Goal: Task Accomplishment & Management: Manage account settings

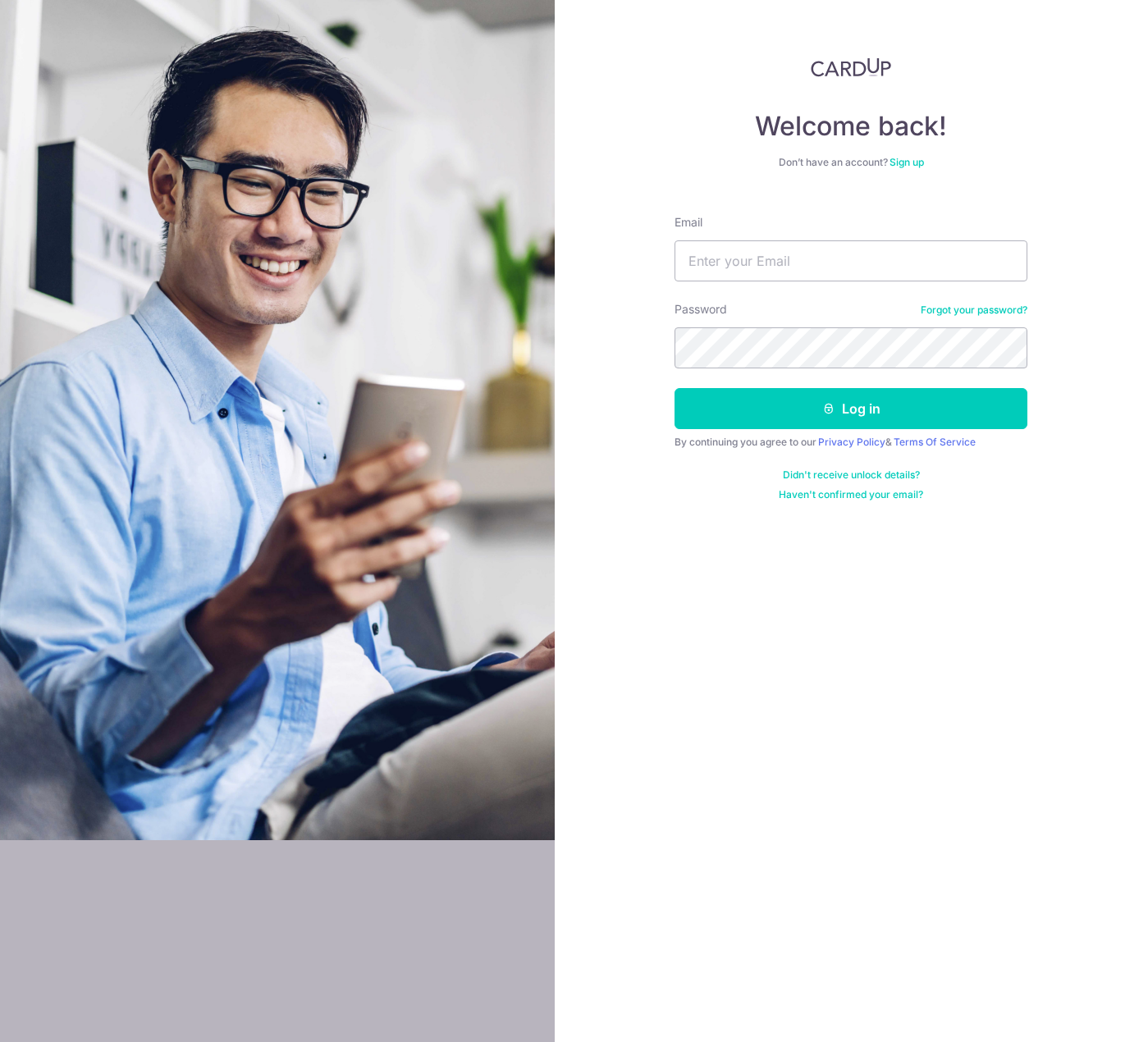
click at [833, 292] on form "Email Password Forgot your password? Log in By continuing you agree to our Priv…" at bounding box center [851, 351] width 353 height 299
click at [833, 266] on input "Email" at bounding box center [851, 261] width 353 height 41
type input "CShaun93@gmail.com"
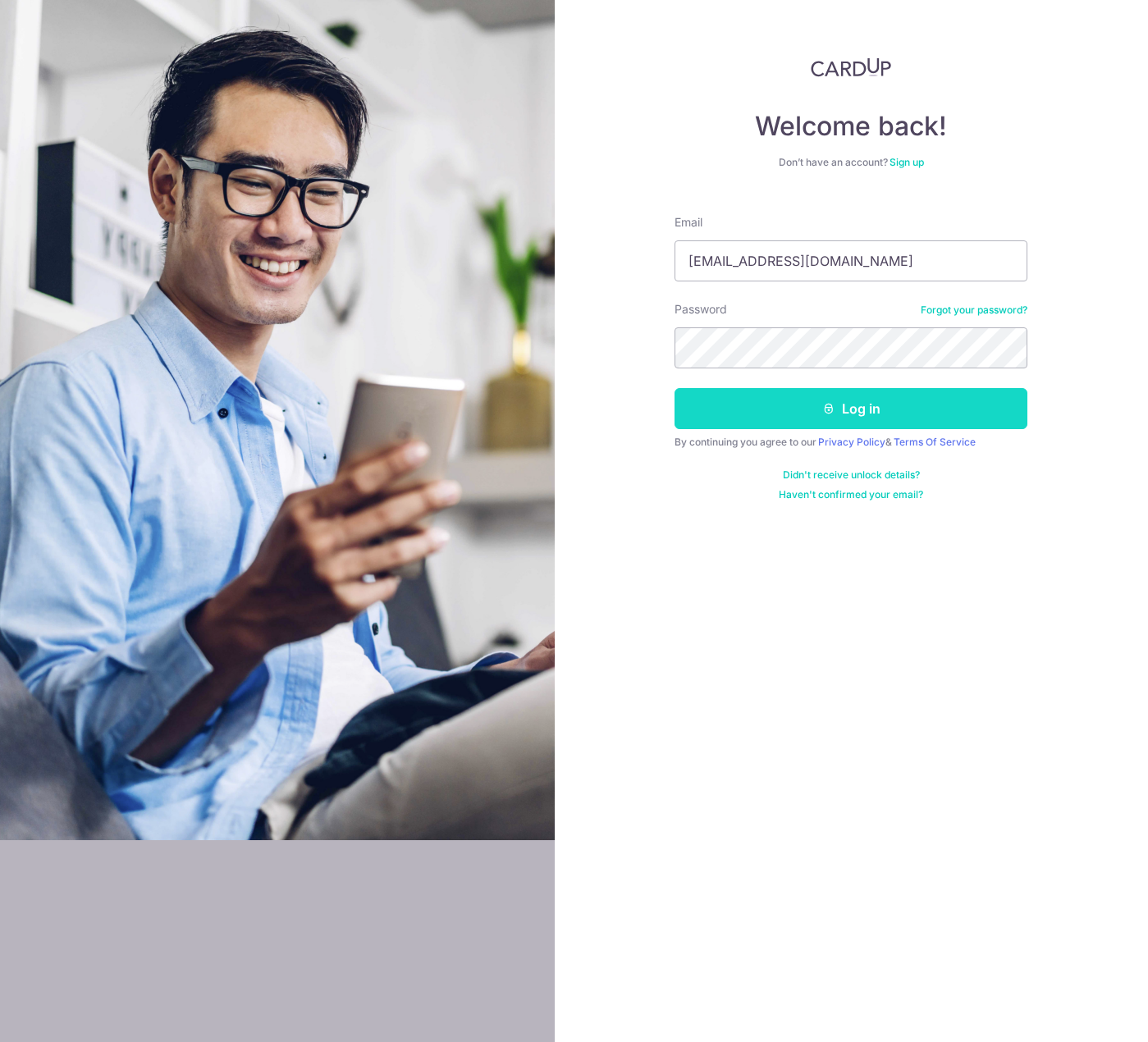
click at [852, 418] on button "Log in" at bounding box center [851, 408] width 353 height 41
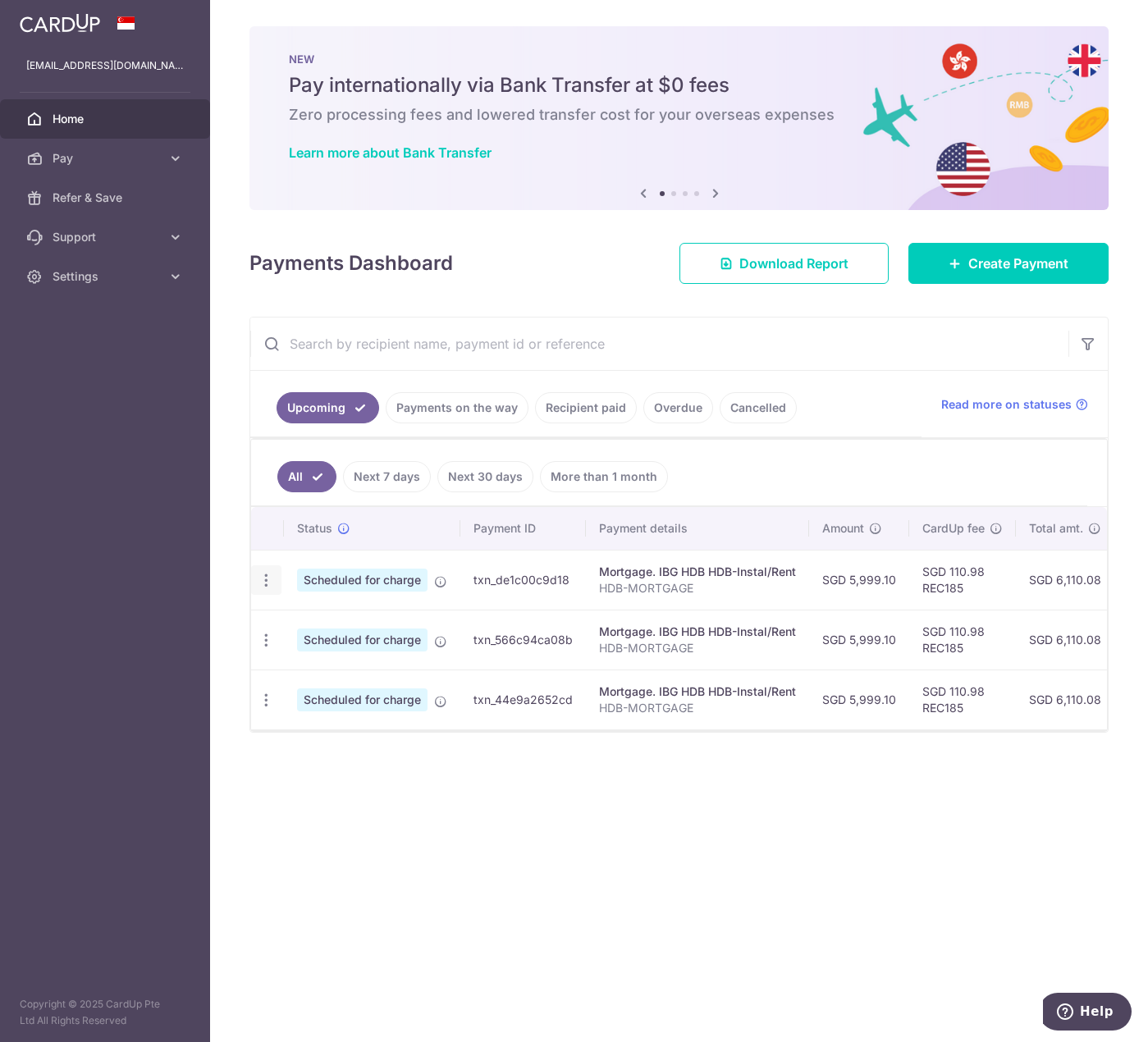
click at [273, 582] on icon "button" at bounding box center [265, 580] width 17 height 17
click at [292, 618] on link "Update payment" at bounding box center [337, 626] width 171 height 39
radio input "true"
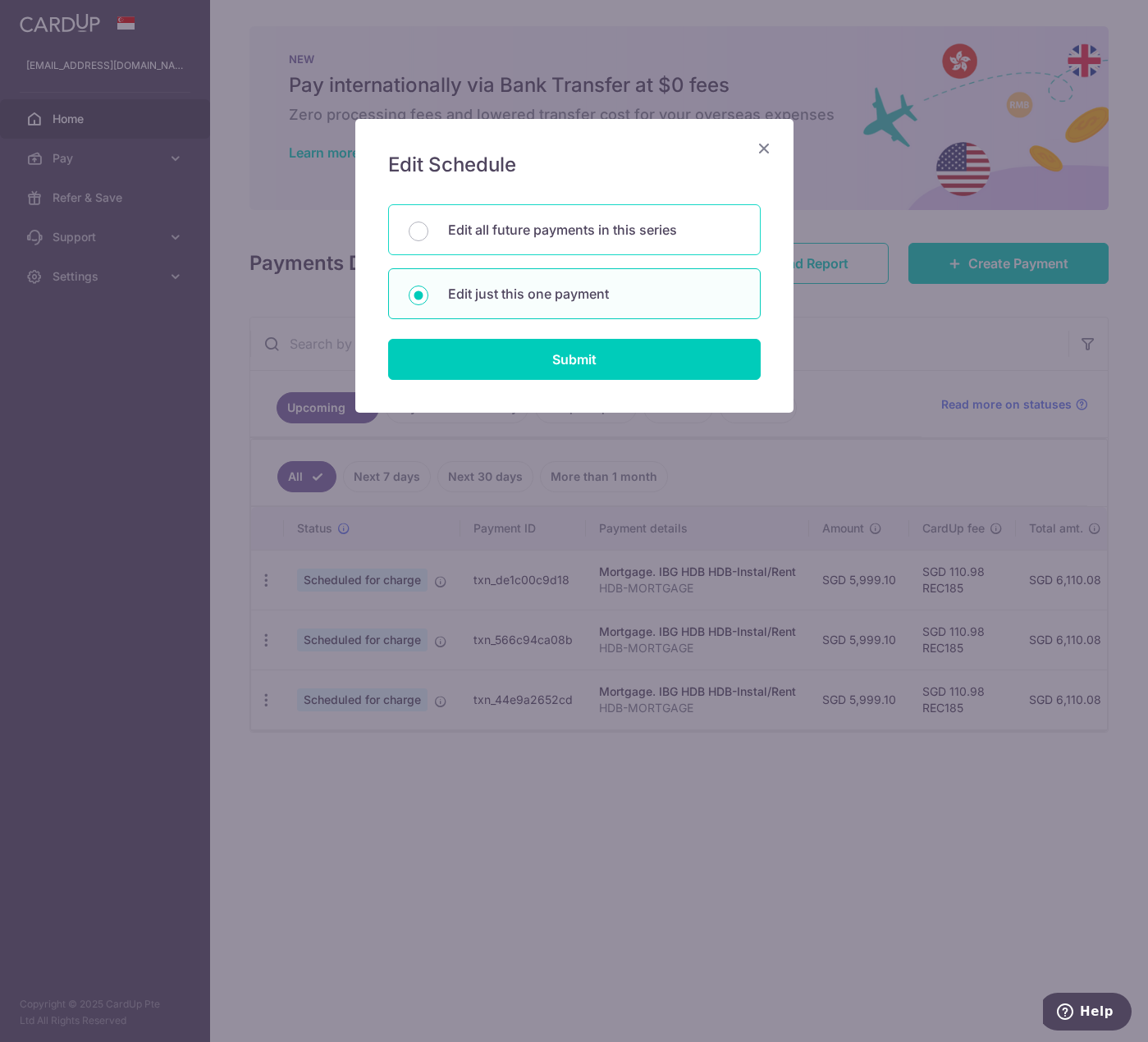
click at [561, 226] on p "Edit all future payments in this series" at bounding box center [593, 230] width 292 height 20
click at [428, 226] on input "Edit all future payments in this series" at bounding box center [418, 231] width 20 height 20
radio input "true"
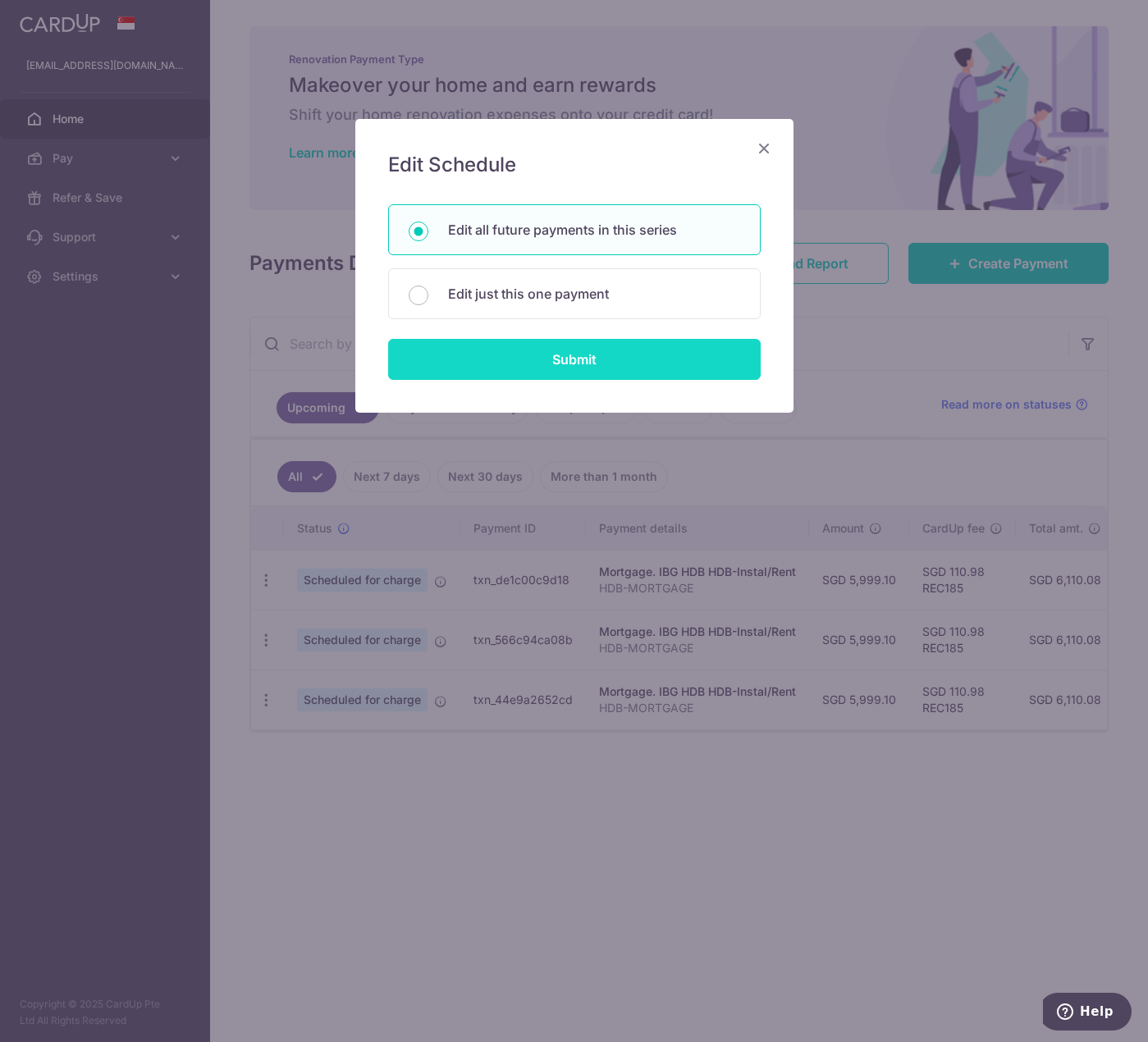
click at [563, 356] on input "Submit" at bounding box center [574, 359] width 373 height 41
radio input "true"
type input "5,999.10"
type input "HDB-MORTGAGE"
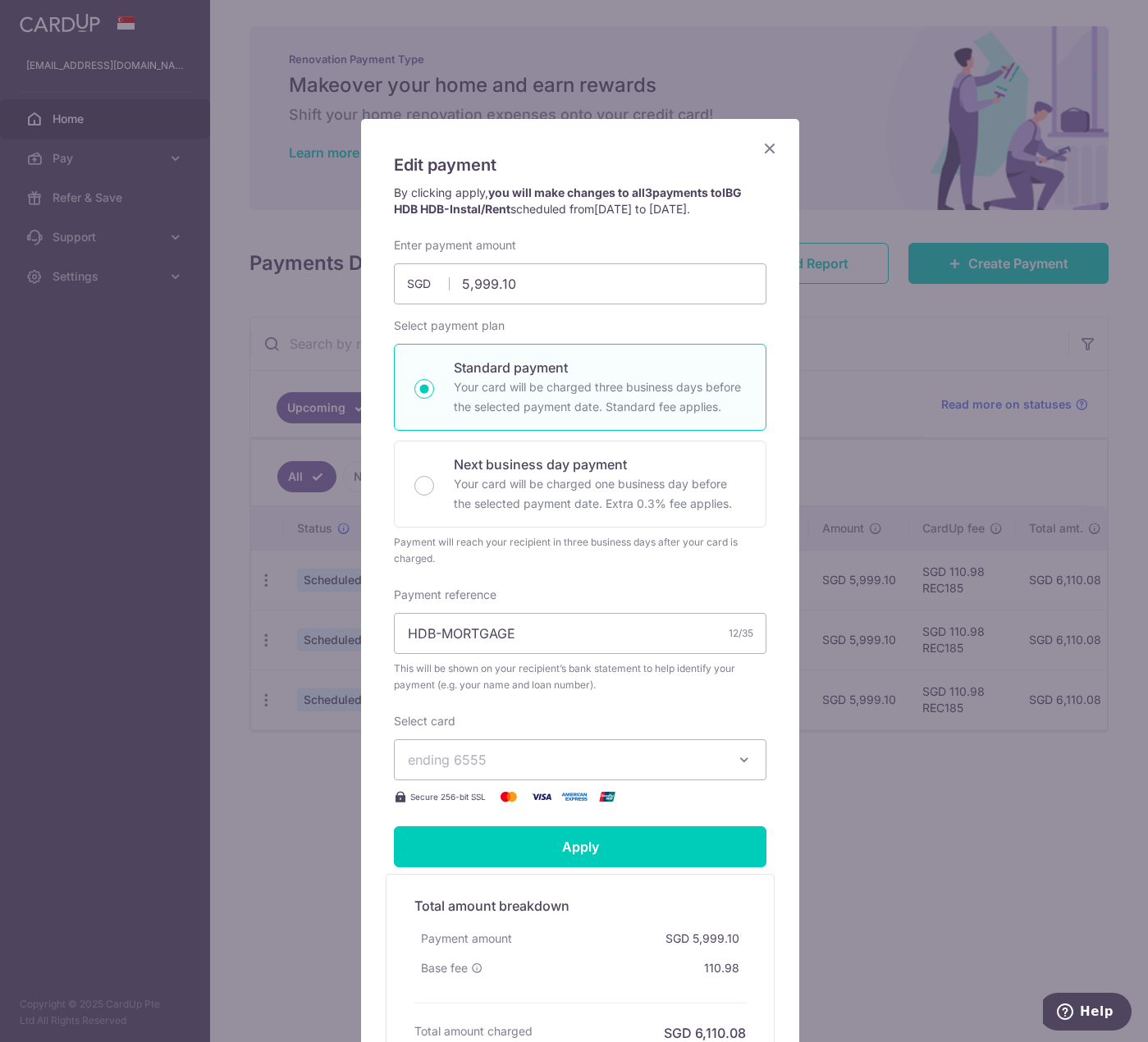
click at [766, 148] on icon "Close" at bounding box center [769, 147] width 20 height 21
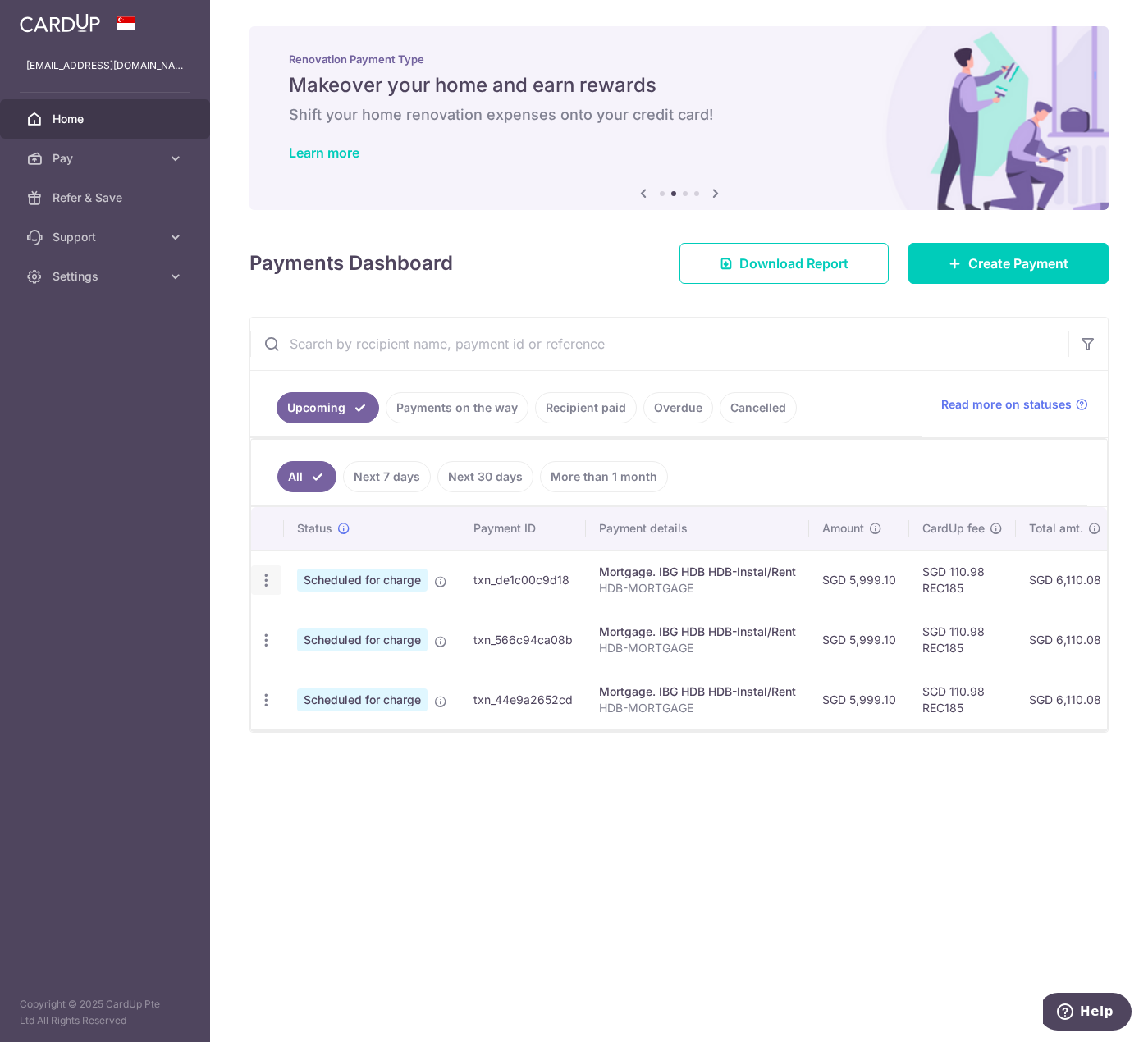
click at [262, 577] on icon "button" at bounding box center [265, 580] width 17 height 17
click at [304, 625] on span "Update payment" at bounding box center [353, 626] width 112 height 20
radio input "true"
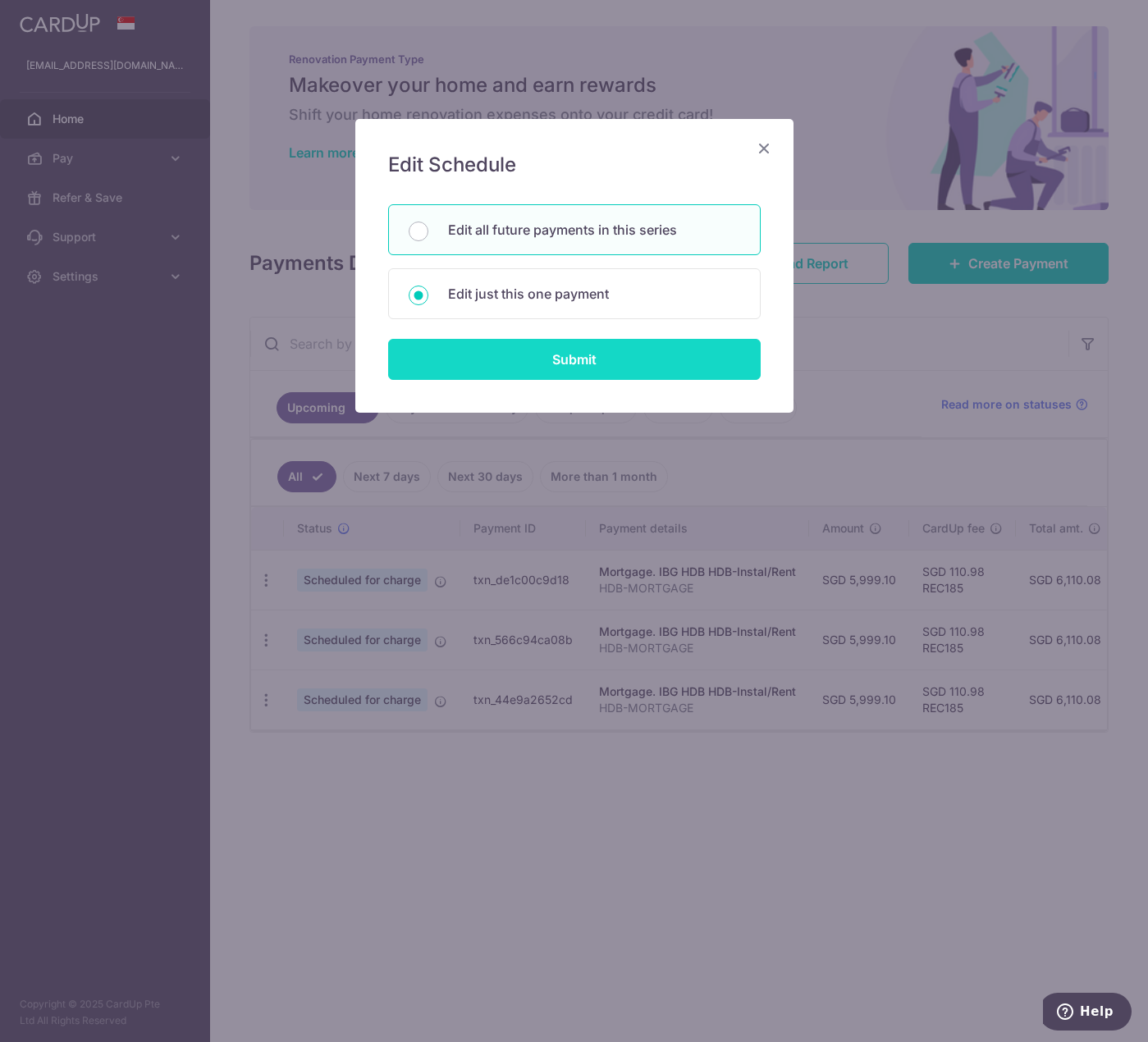
click at [608, 356] on input "Submit" at bounding box center [574, 359] width 373 height 41
radio input "true"
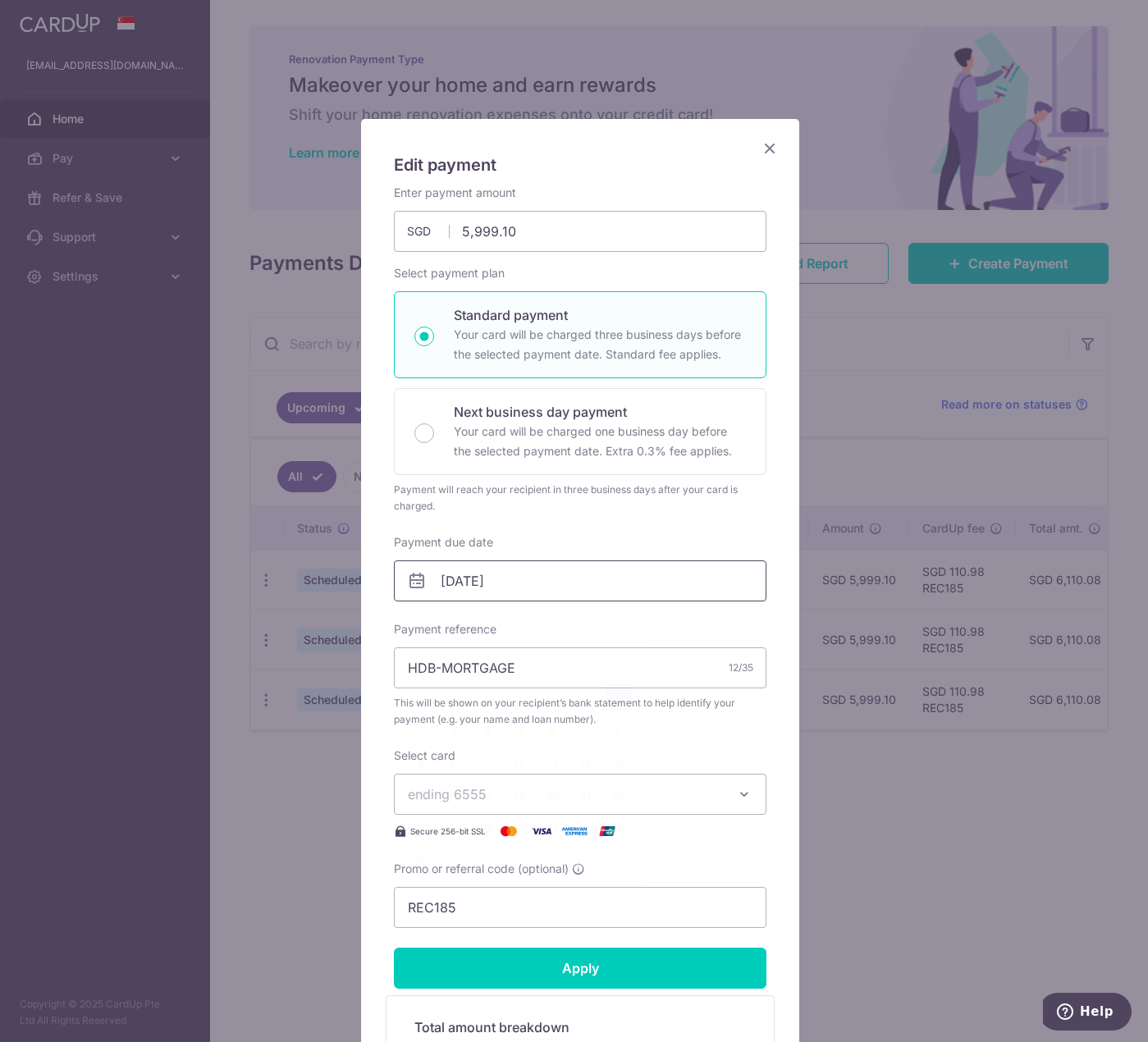
click at [503, 592] on input "01/11/2025" at bounding box center [580, 581] width 373 height 41
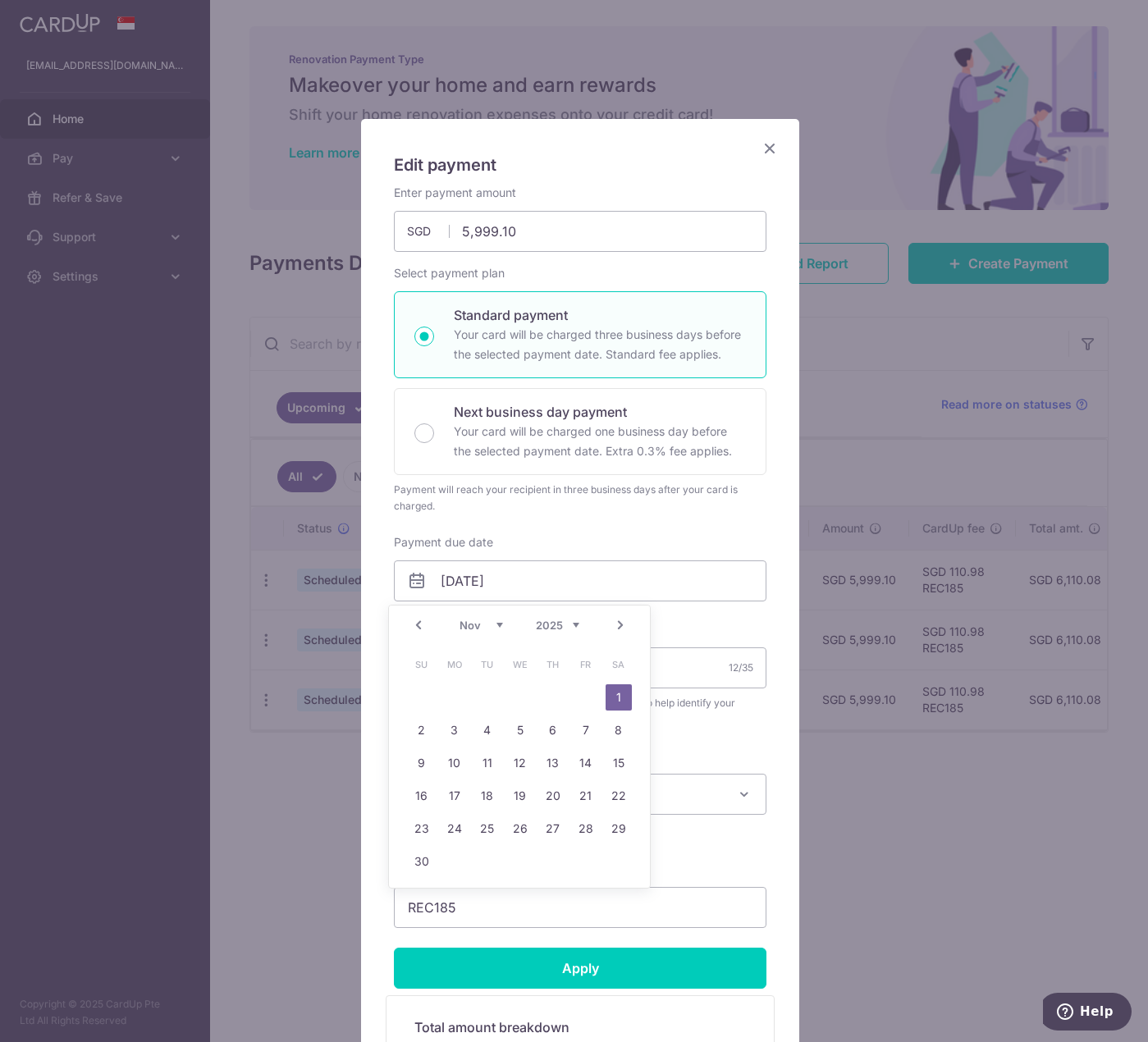
click at [421, 627] on link "Prev" at bounding box center [418, 626] width 20 height 20
click at [547, 788] on link "23" at bounding box center [552, 795] width 26 height 26
type input "[DATE]"
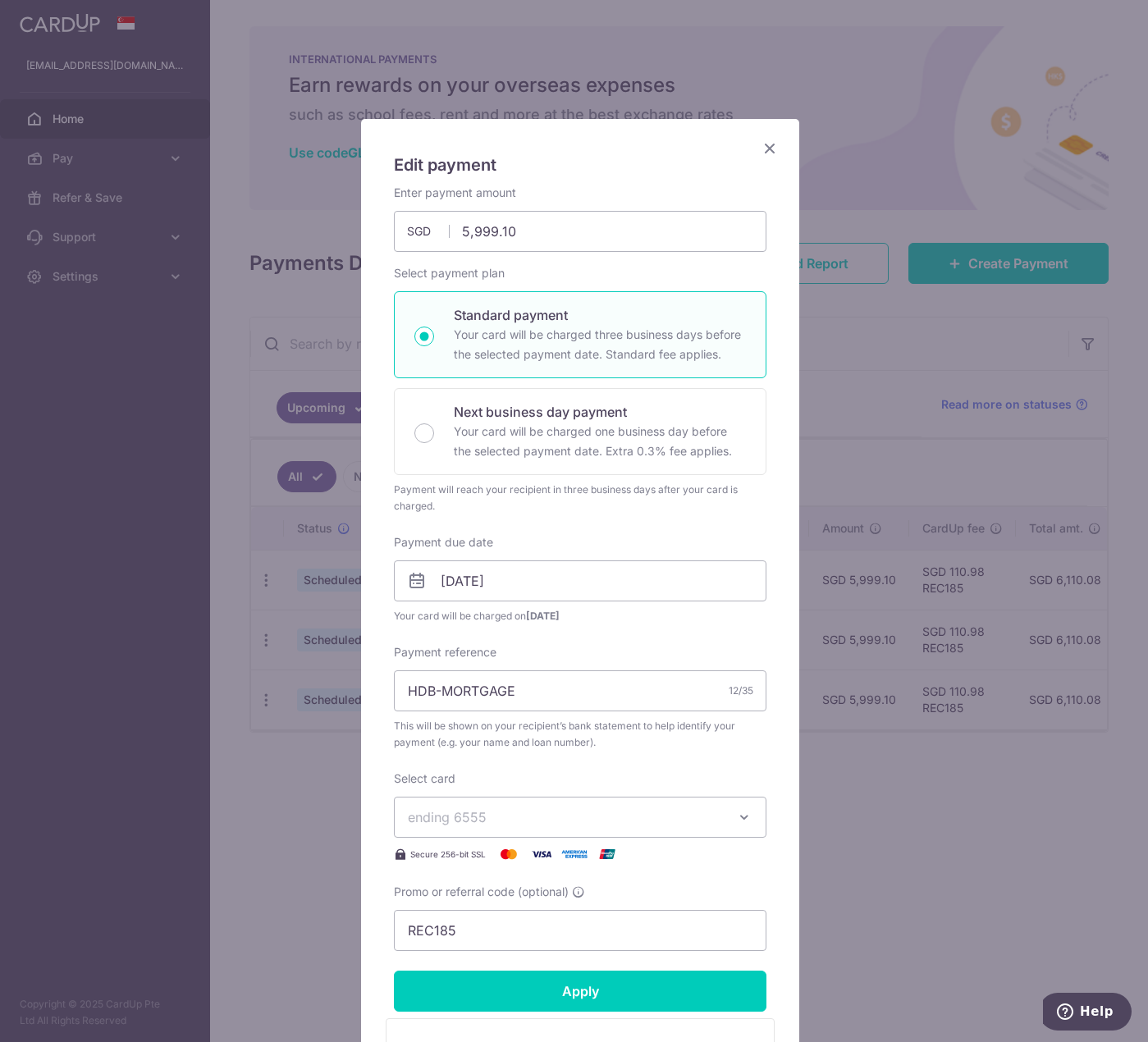
click at [703, 884] on div "Promo or referral code (optional) REC185" at bounding box center [580, 917] width 373 height 67
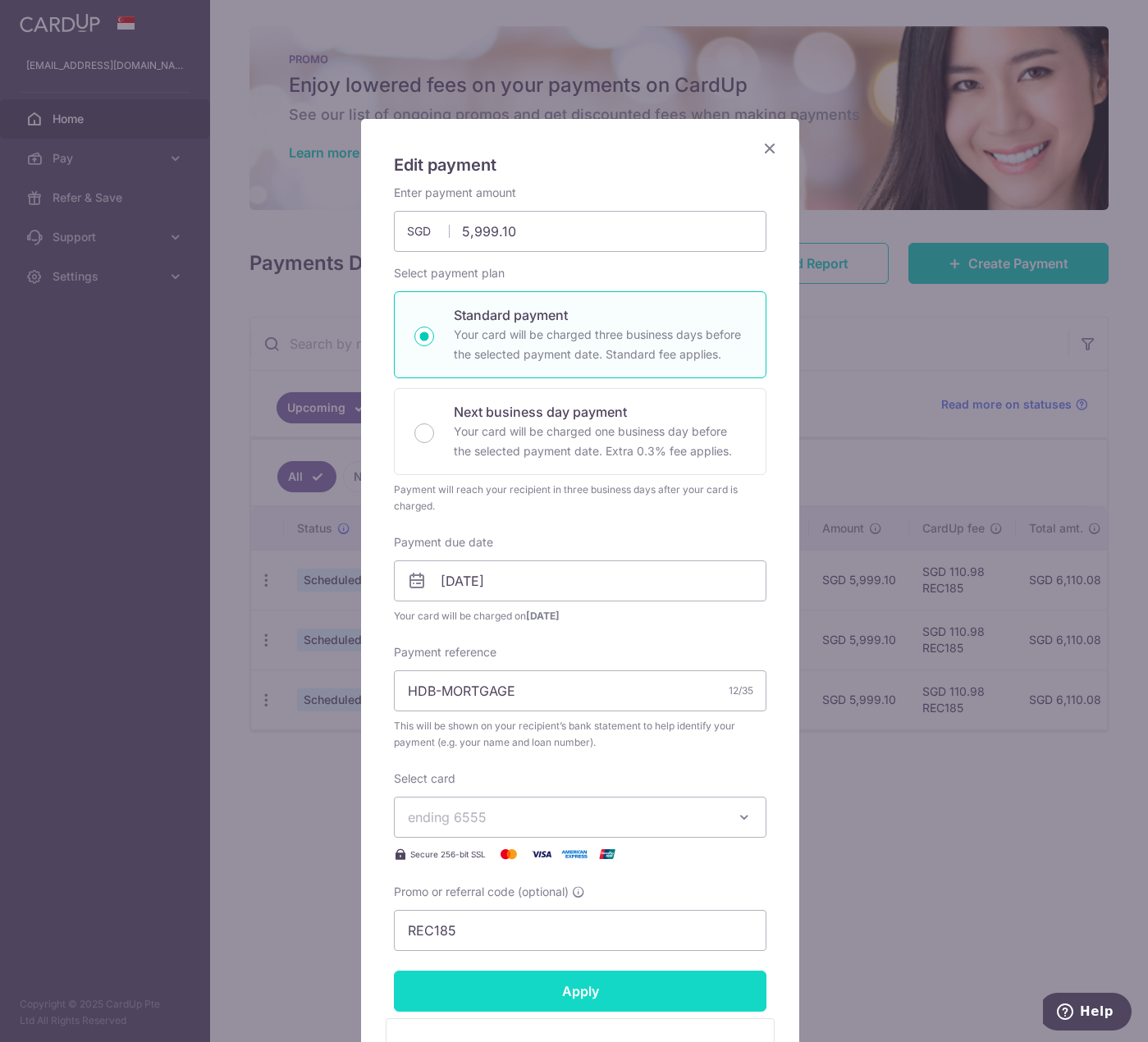
click at [692, 978] on input "Apply" at bounding box center [580, 991] width 373 height 41
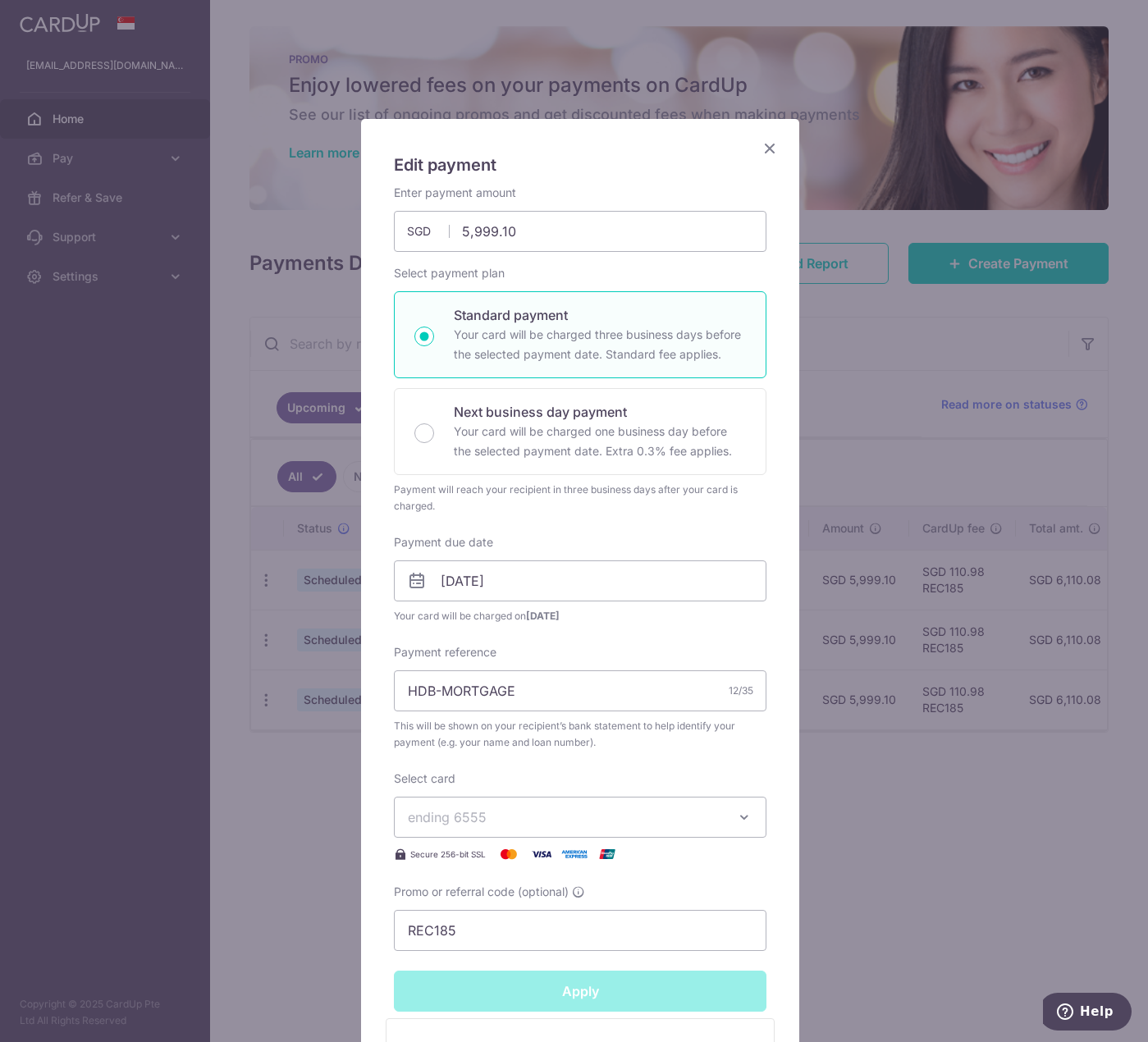
type input "Successfully Applied"
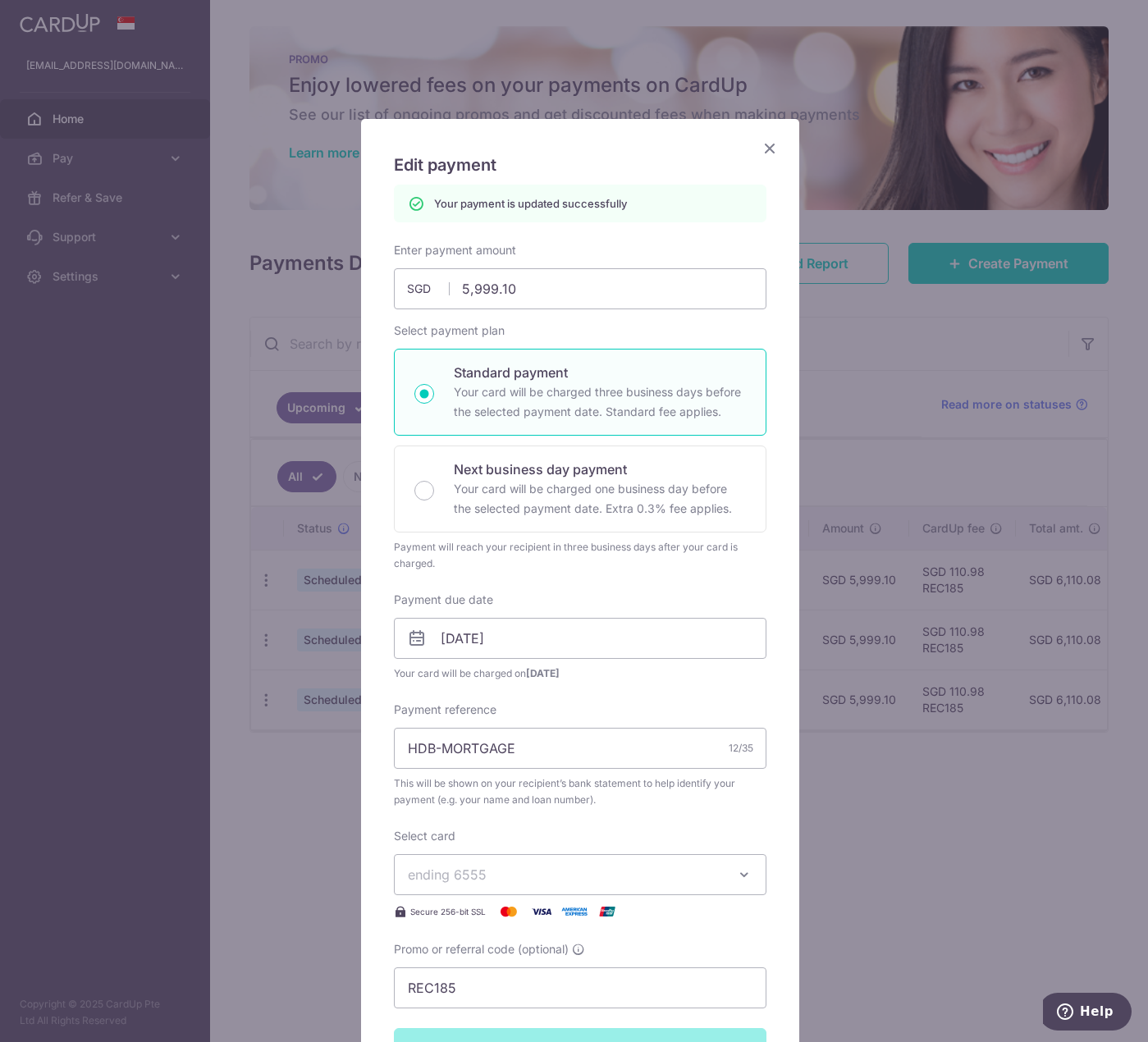
click at [759, 155] on icon "Close" at bounding box center [769, 147] width 20 height 21
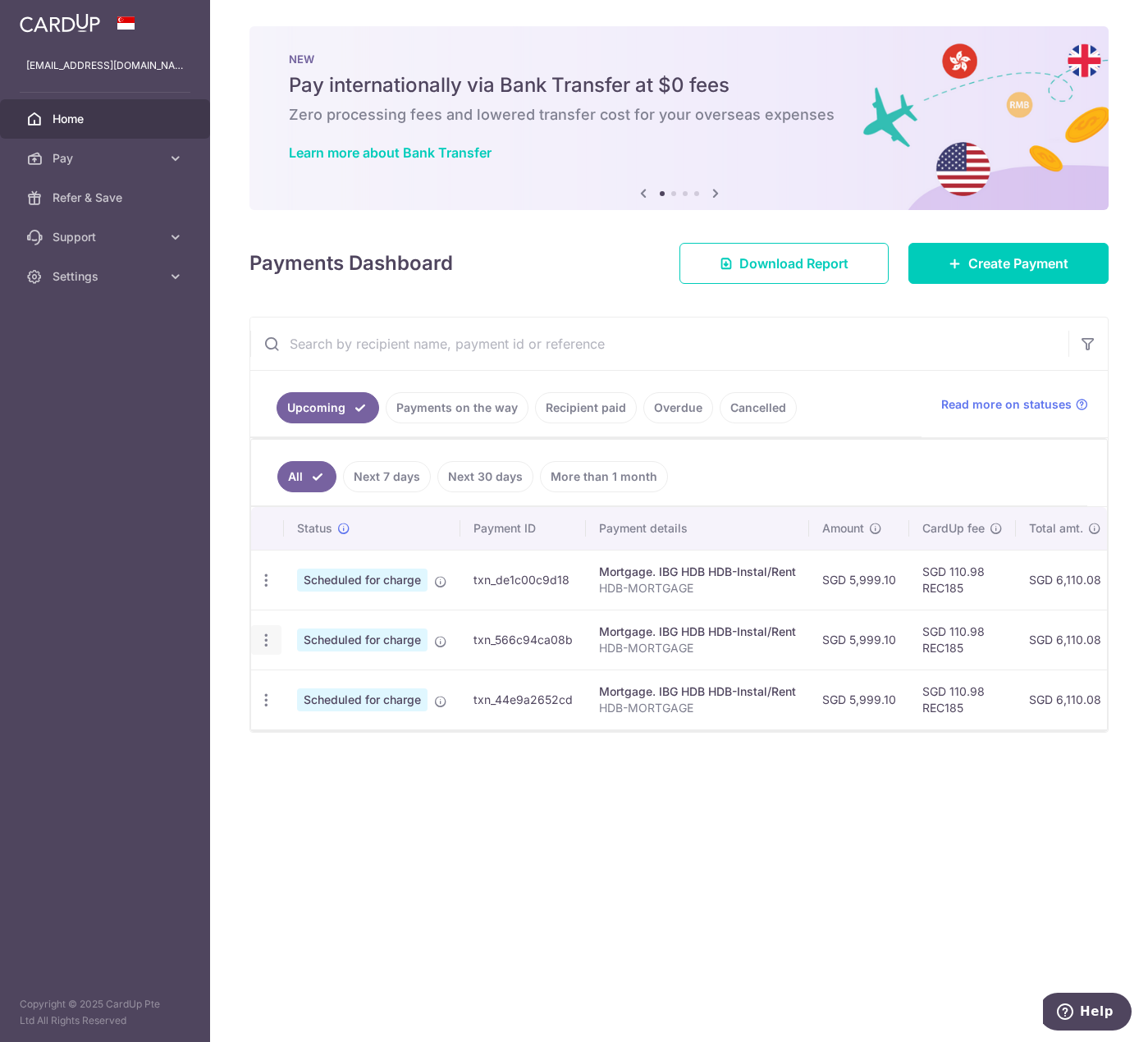
click at [266, 640] on icon "button" at bounding box center [265, 640] width 17 height 17
click at [292, 686] on link "Update payment" at bounding box center [337, 685] width 171 height 39
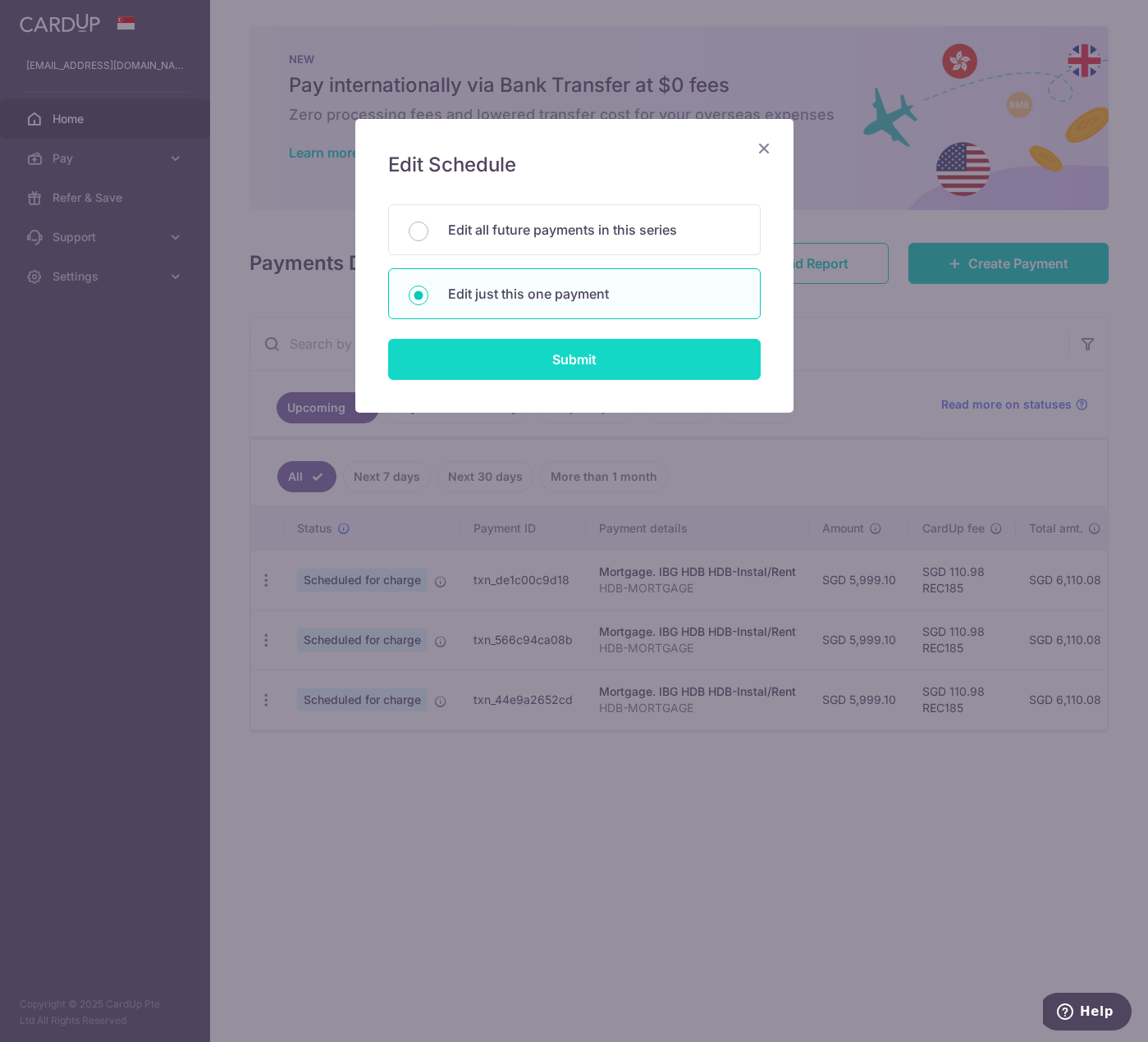
click at [598, 354] on input "Submit" at bounding box center [574, 359] width 373 height 41
radio input "true"
type input "5,999.10"
type input "01/12/2025"
type input "HDB-MORTGAGE"
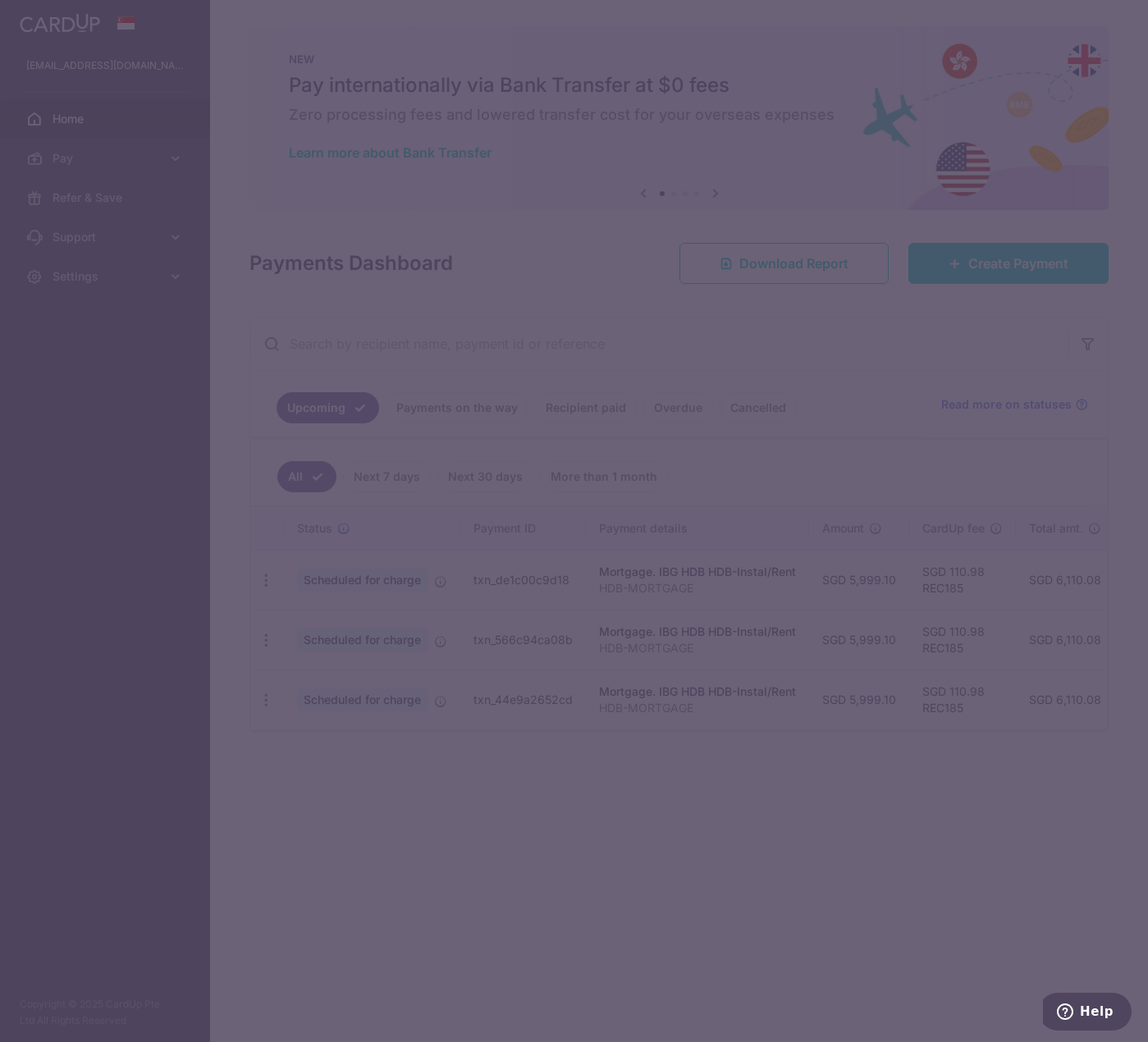
type input "REC185"
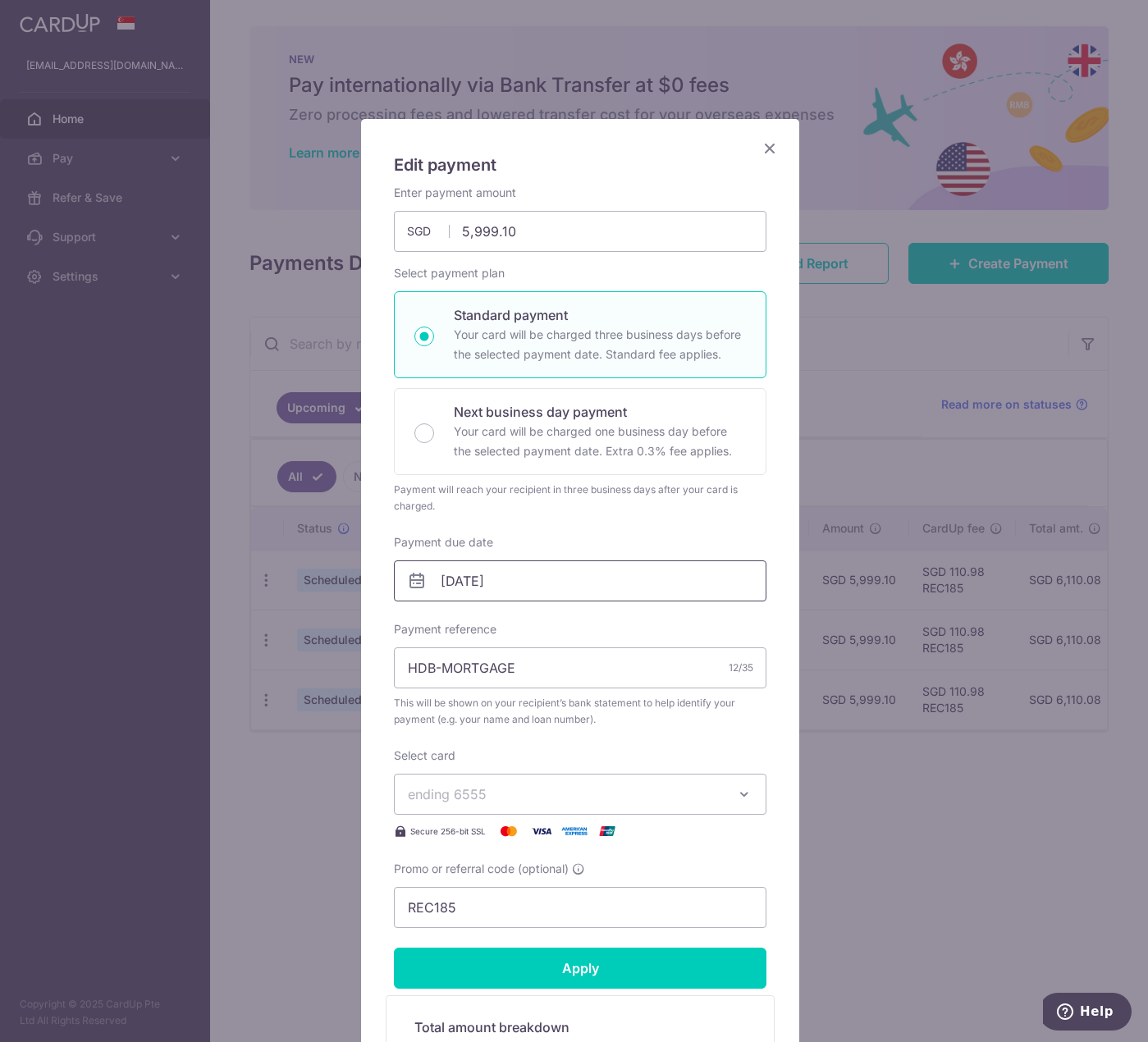
click at [595, 590] on input "01/12/2025" at bounding box center [580, 581] width 373 height 41
click at [421, 620] on link "Prev" at bounding box center [418, 626] width 20 height 20
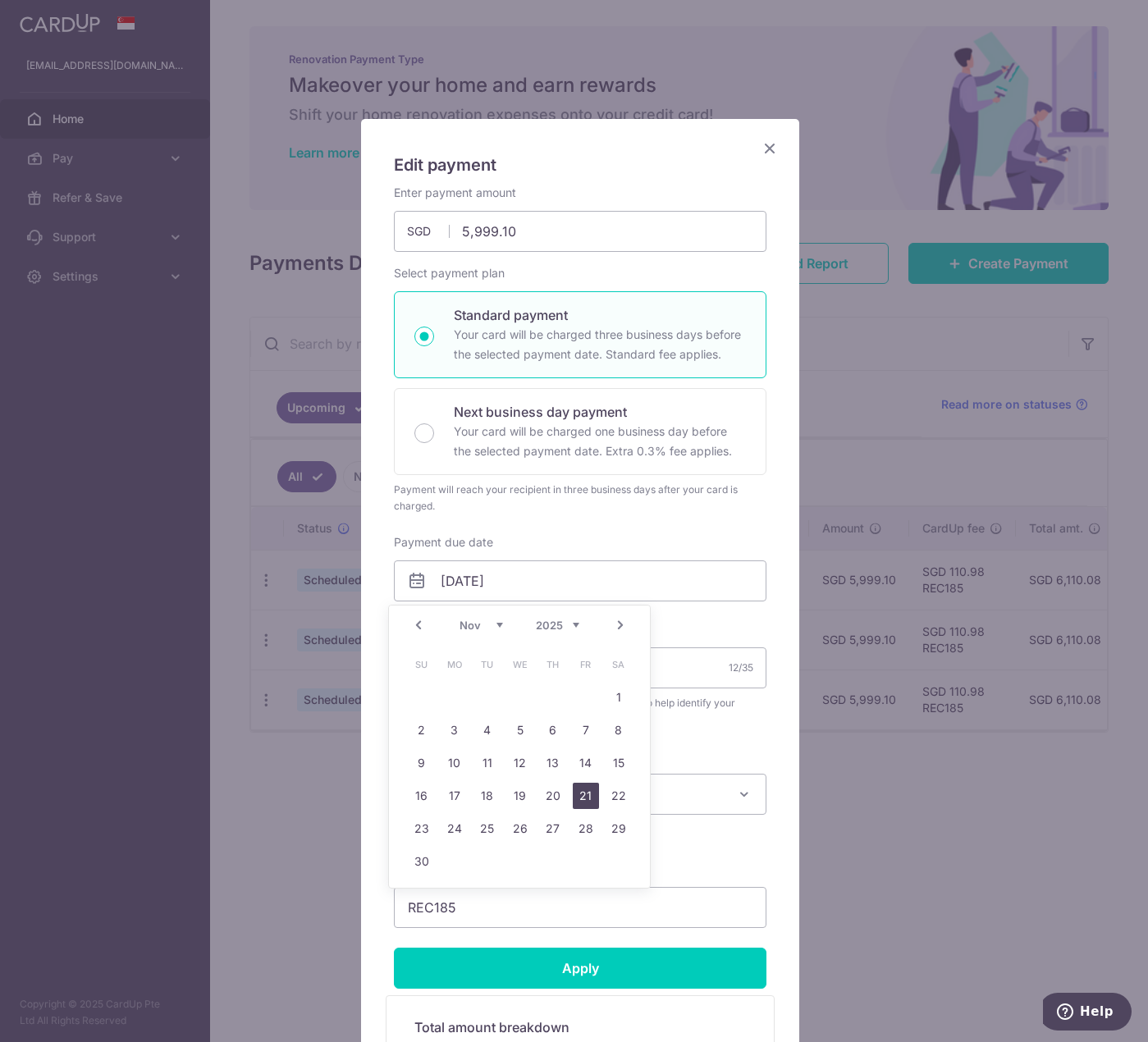
click at [582, 797] on link "21" at bounding box center [585, 795] width 26 height 26
type input "[DATE]"
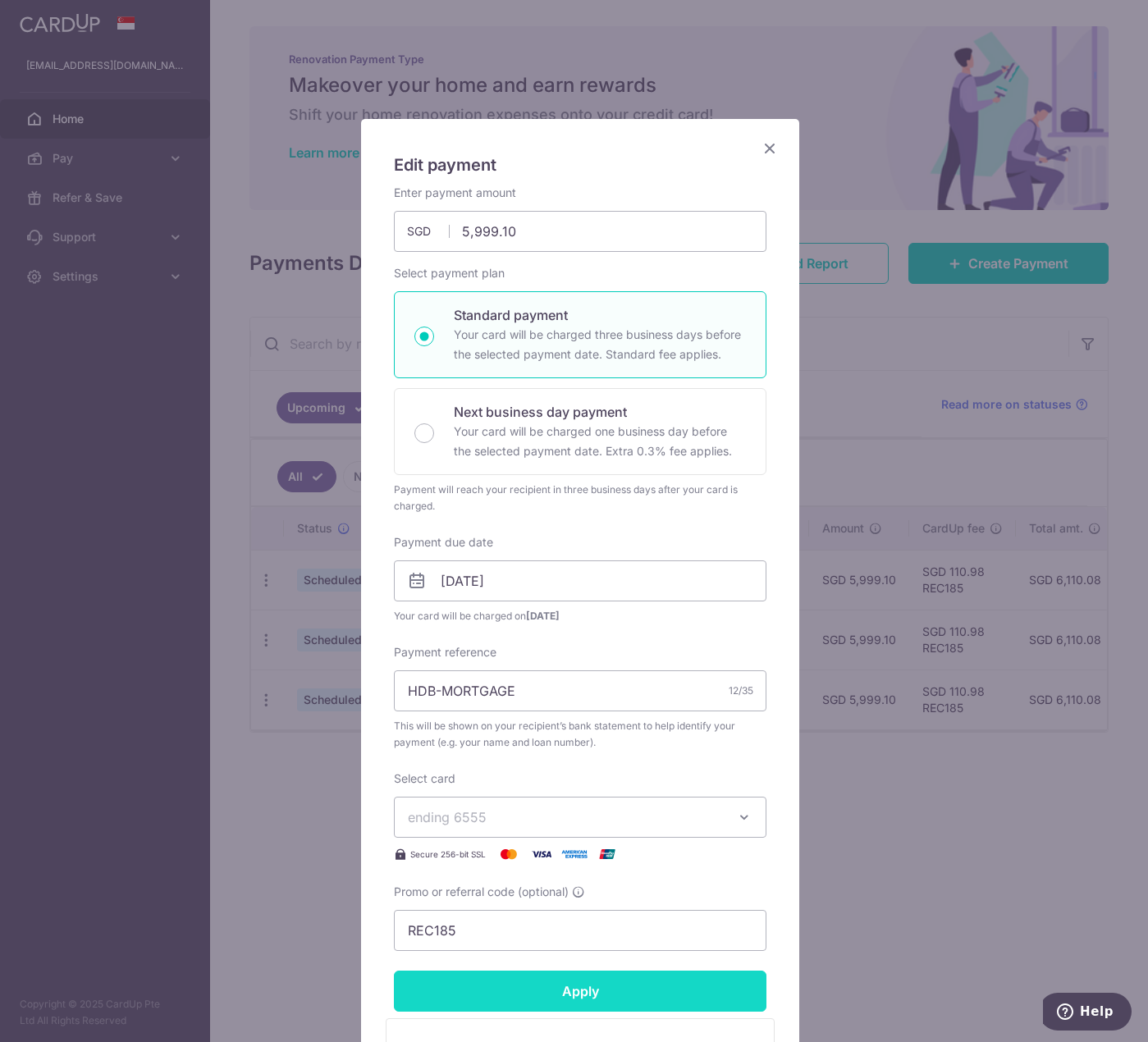
click at [558, 985] on input "Apply" at bounding box center [580, 991] width 373 height 41
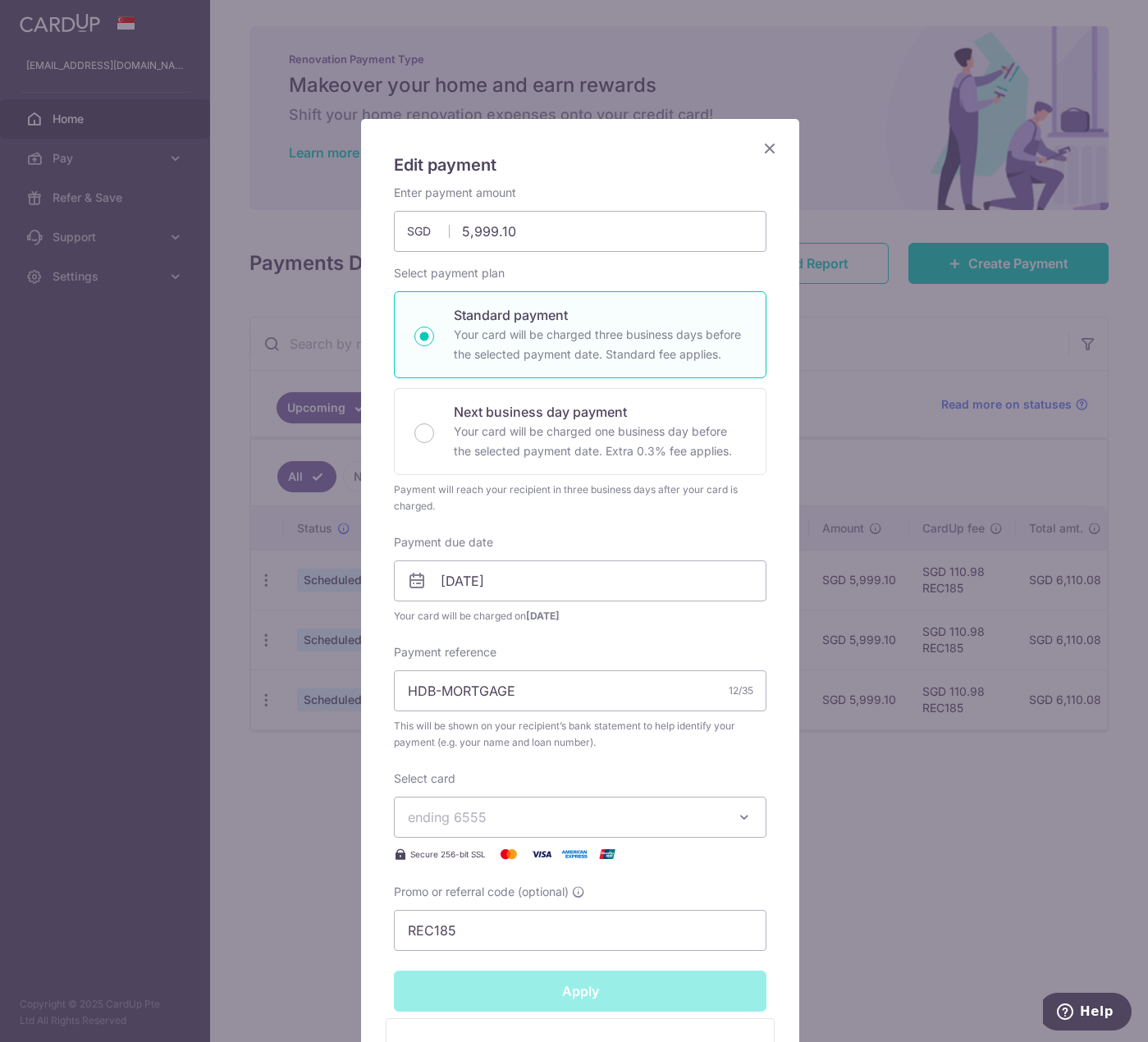
type input "Successfully Applied"
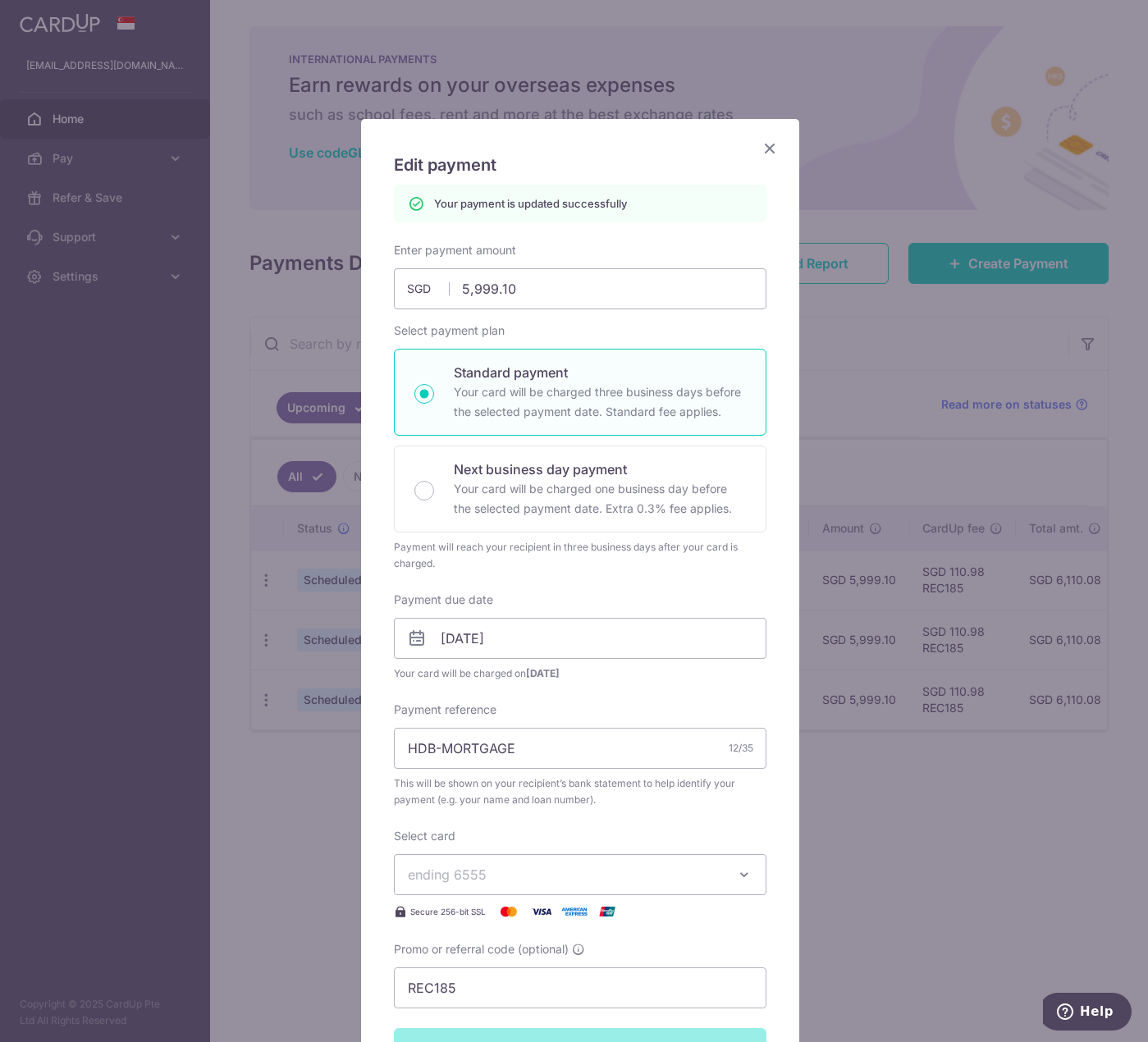
click at [760, 155] on icon "Close" at bounding box center [769, 147] width 20 height 21
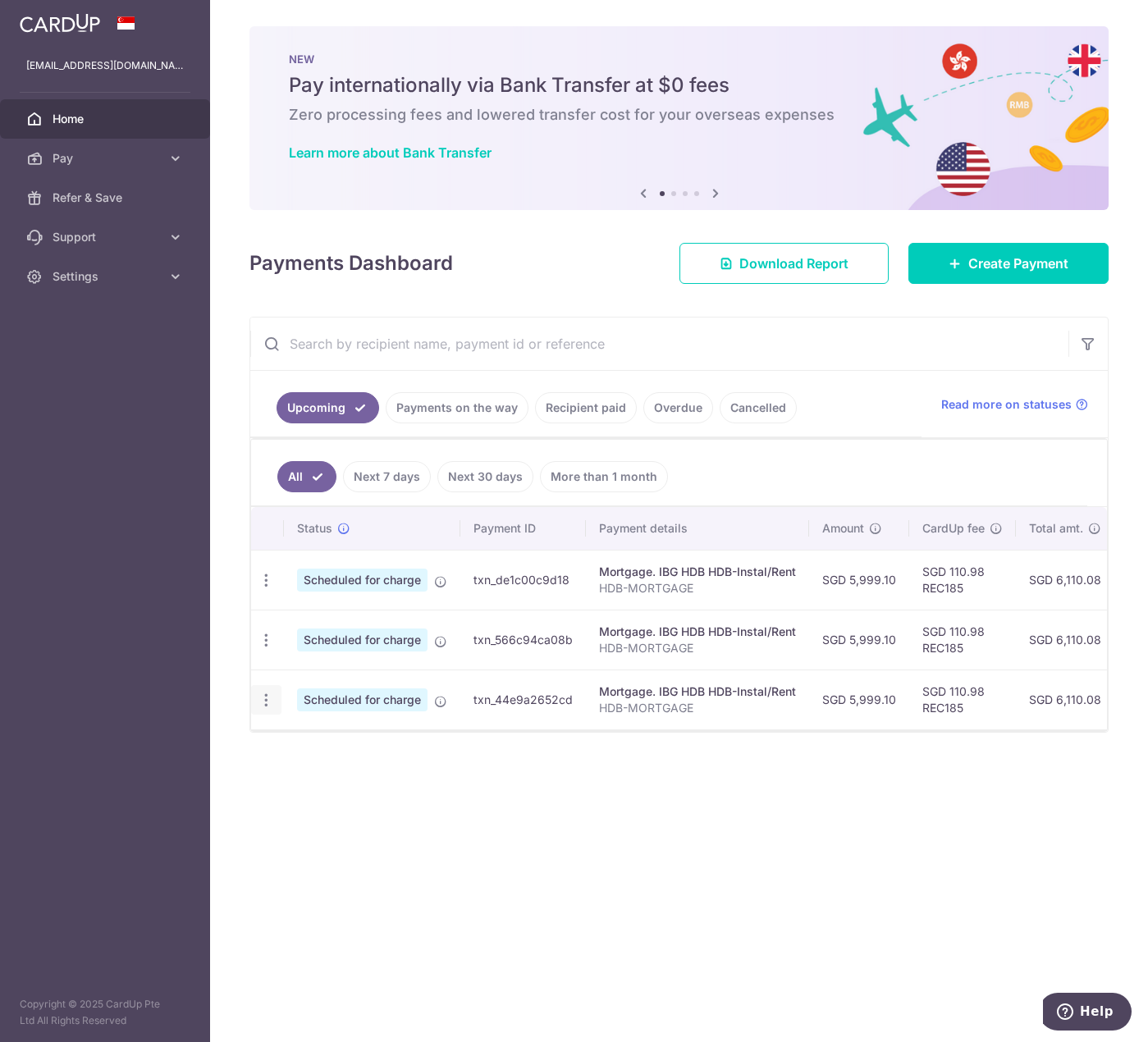
click at [259, 699] on icon "button" at bounding box center [265, 700] width 17 height 17
click at [309, 744] on span "Update payment" at bounding box center [353, 745] width 112 height 20
radio input "true"
type input "5,999.10"
type input "01/01/2026"
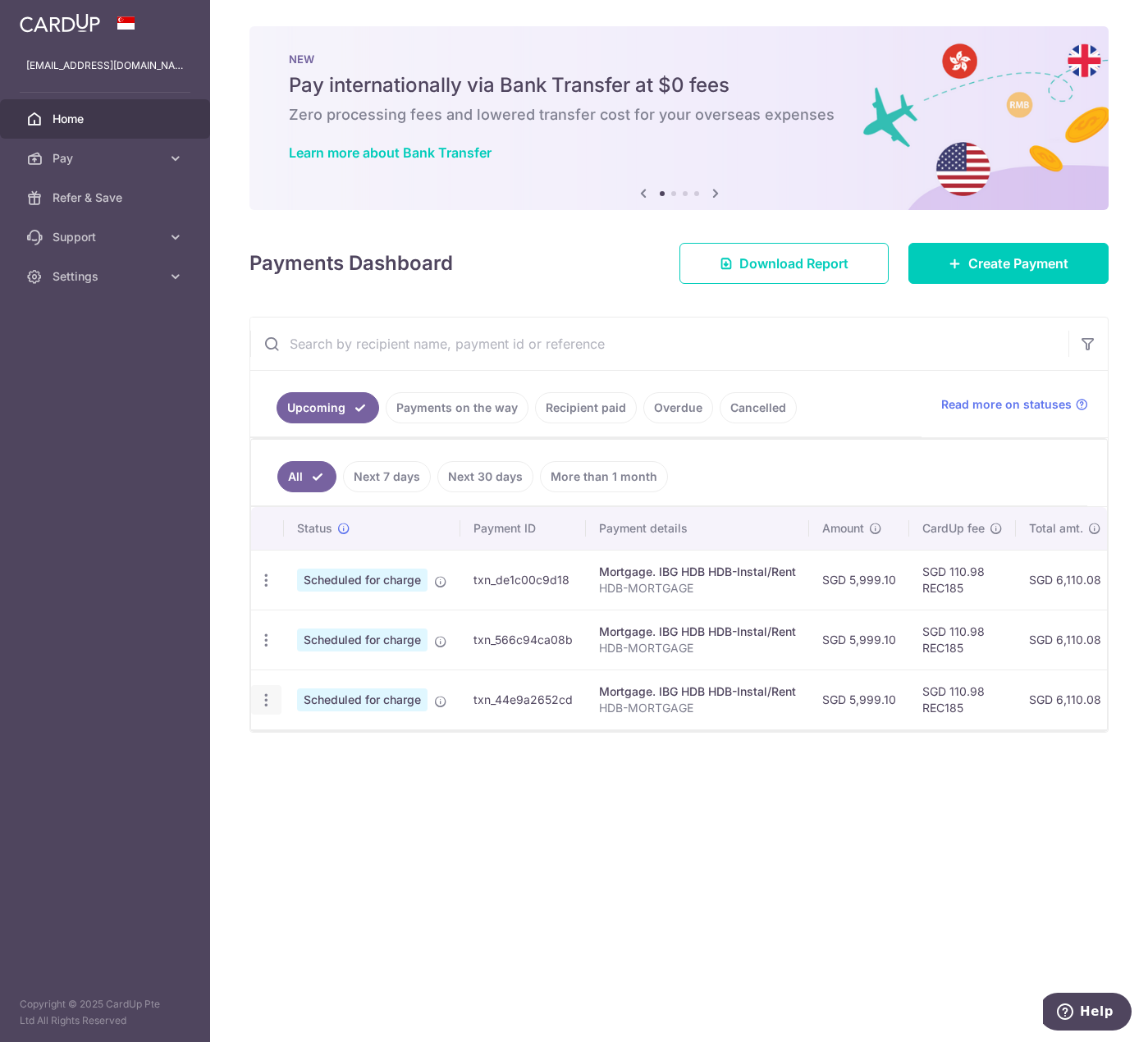
type input "HDB-MORTGAGE"
type input "REC185"
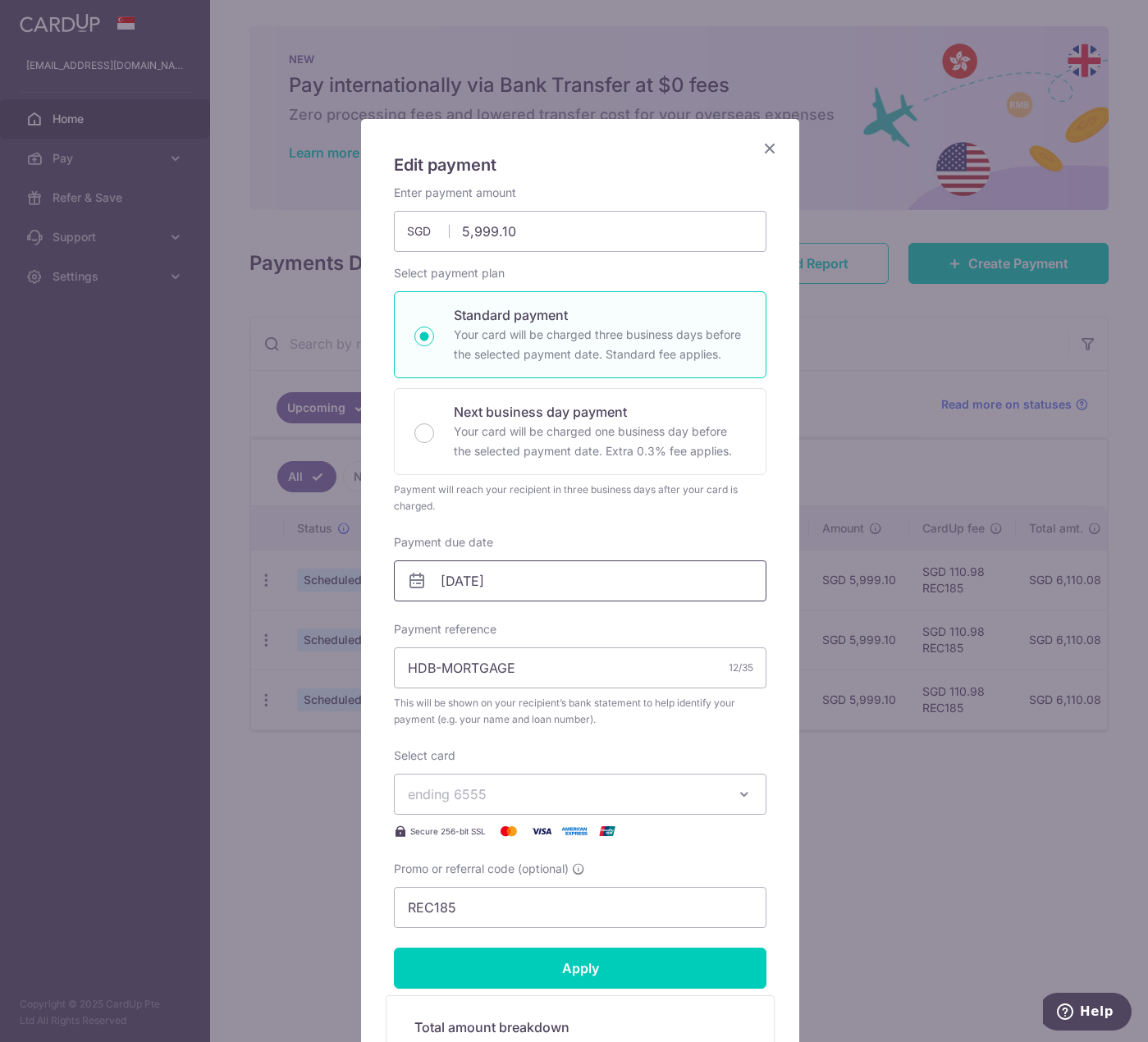
click at [507, 582] on input "01/01/2026" at bounding box center [580, 581] width 373 height 41
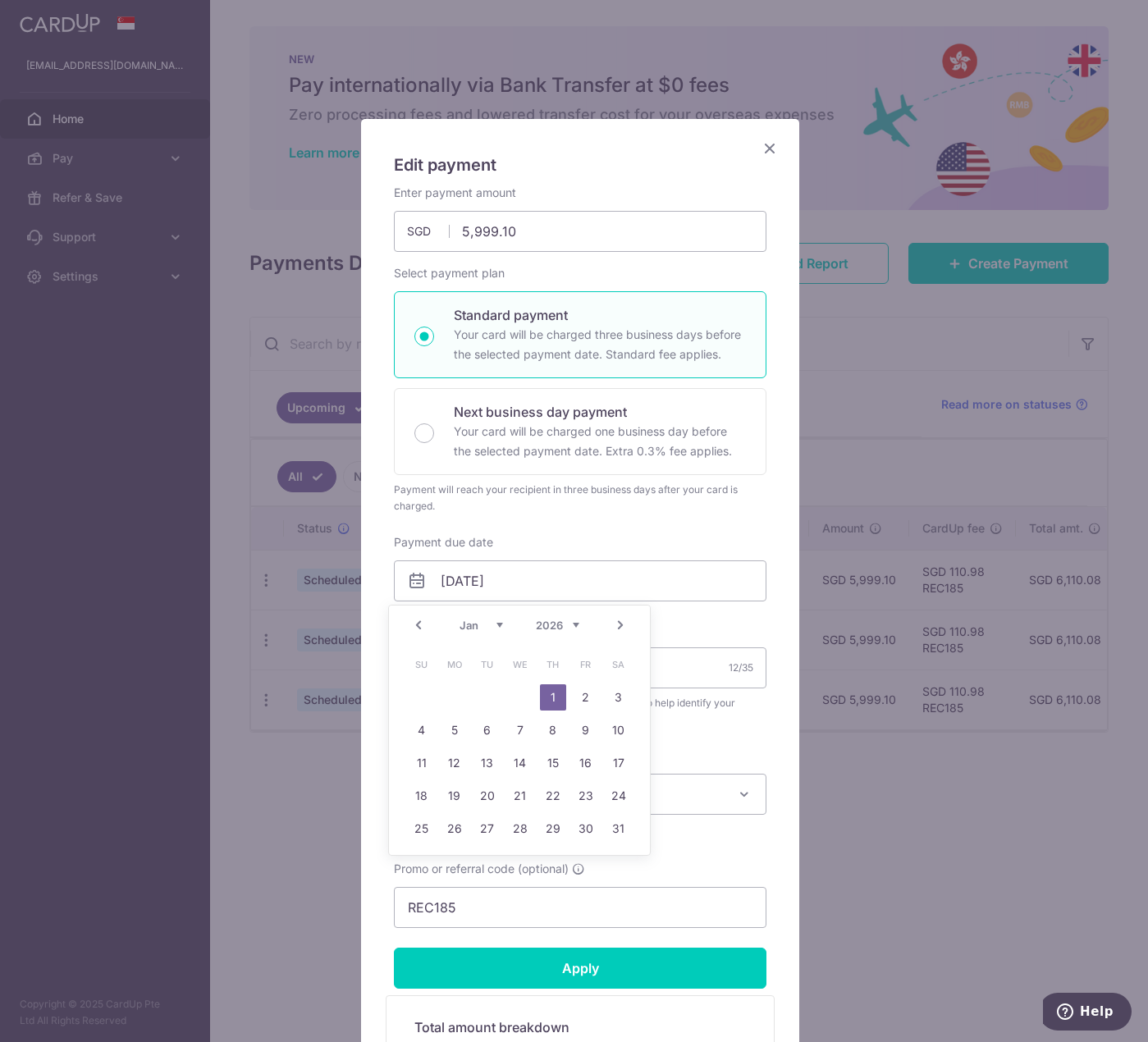
click at [417, 621] on link "Prev" at bounding box center [418, 626] width 20 height 20
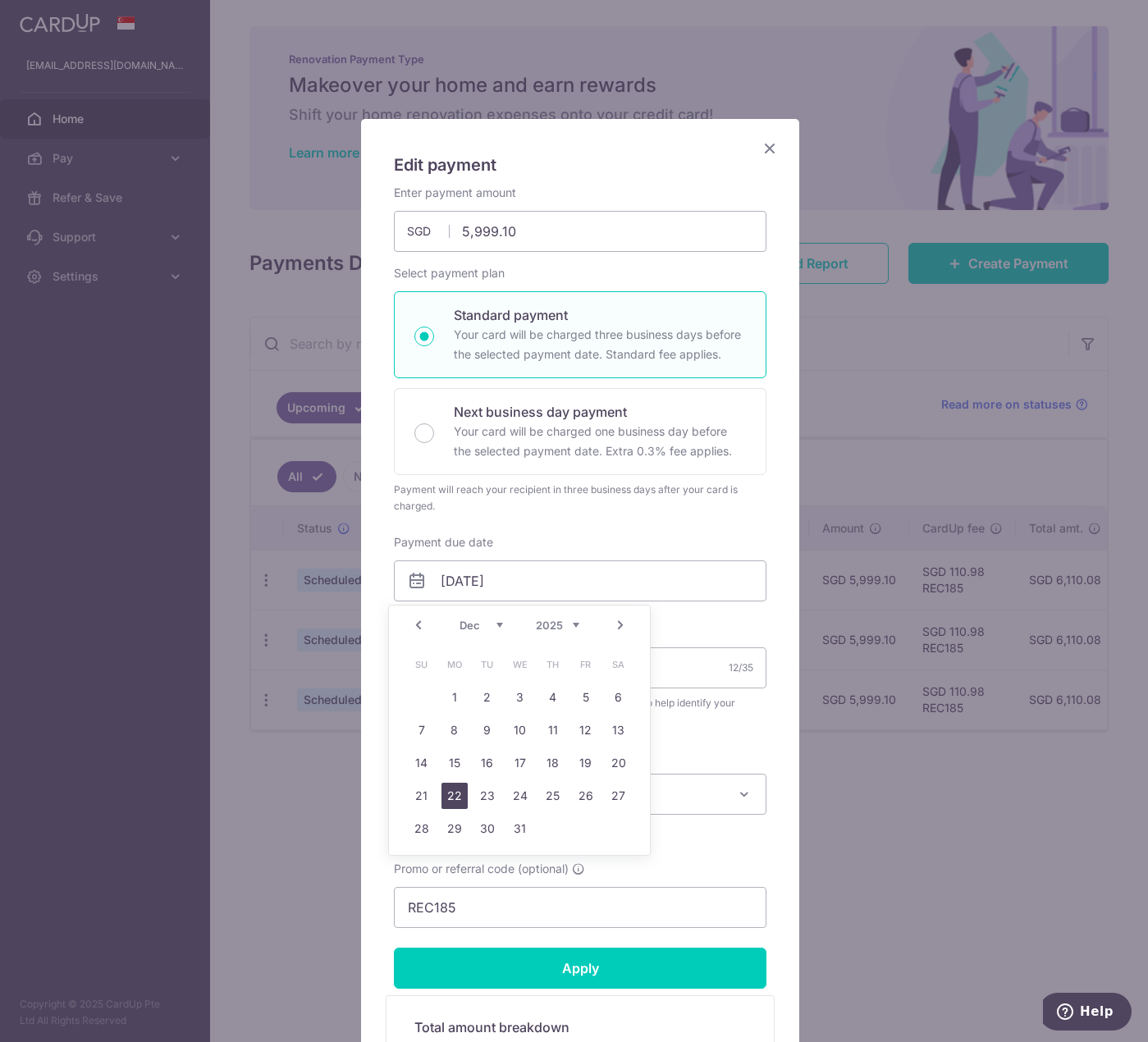
click at [447, 790] on link "22" at bounding box center [454, 795] width 26 height 26
type input "[DATE]"
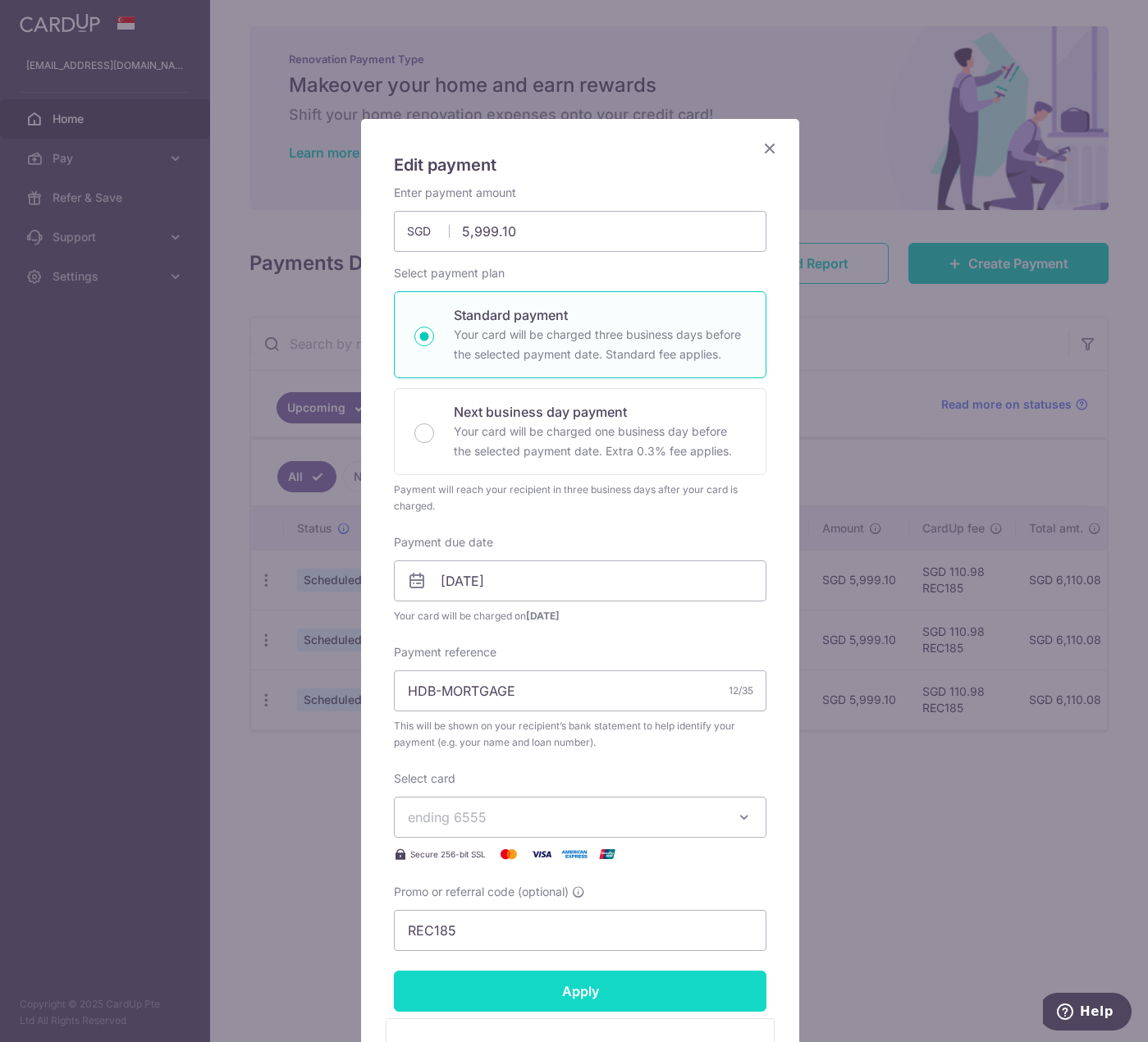
click at [533, 986] on input "Apply" at bounding box center [580, 991] width 373 height 41
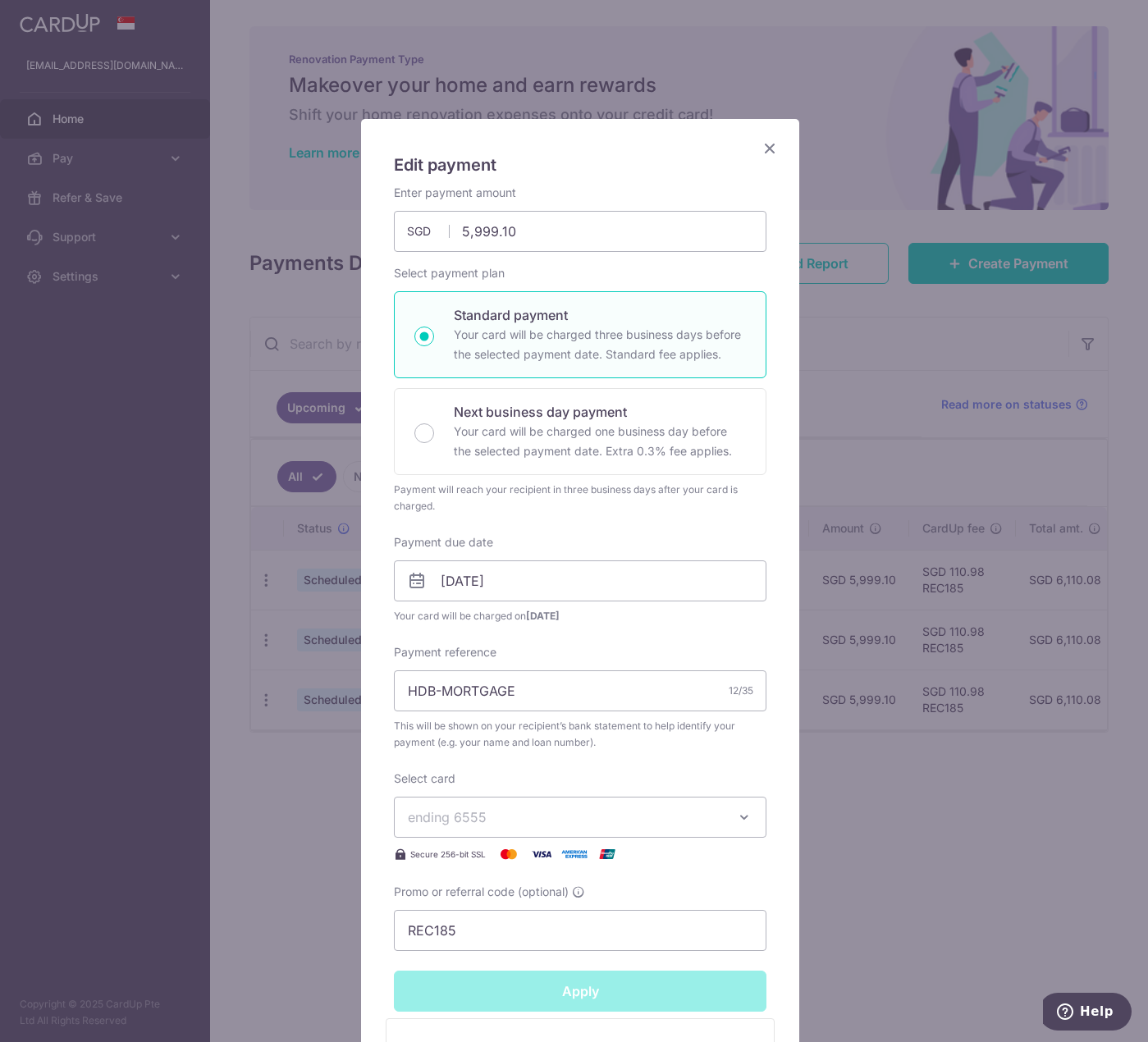
type input "Successfully Applied"
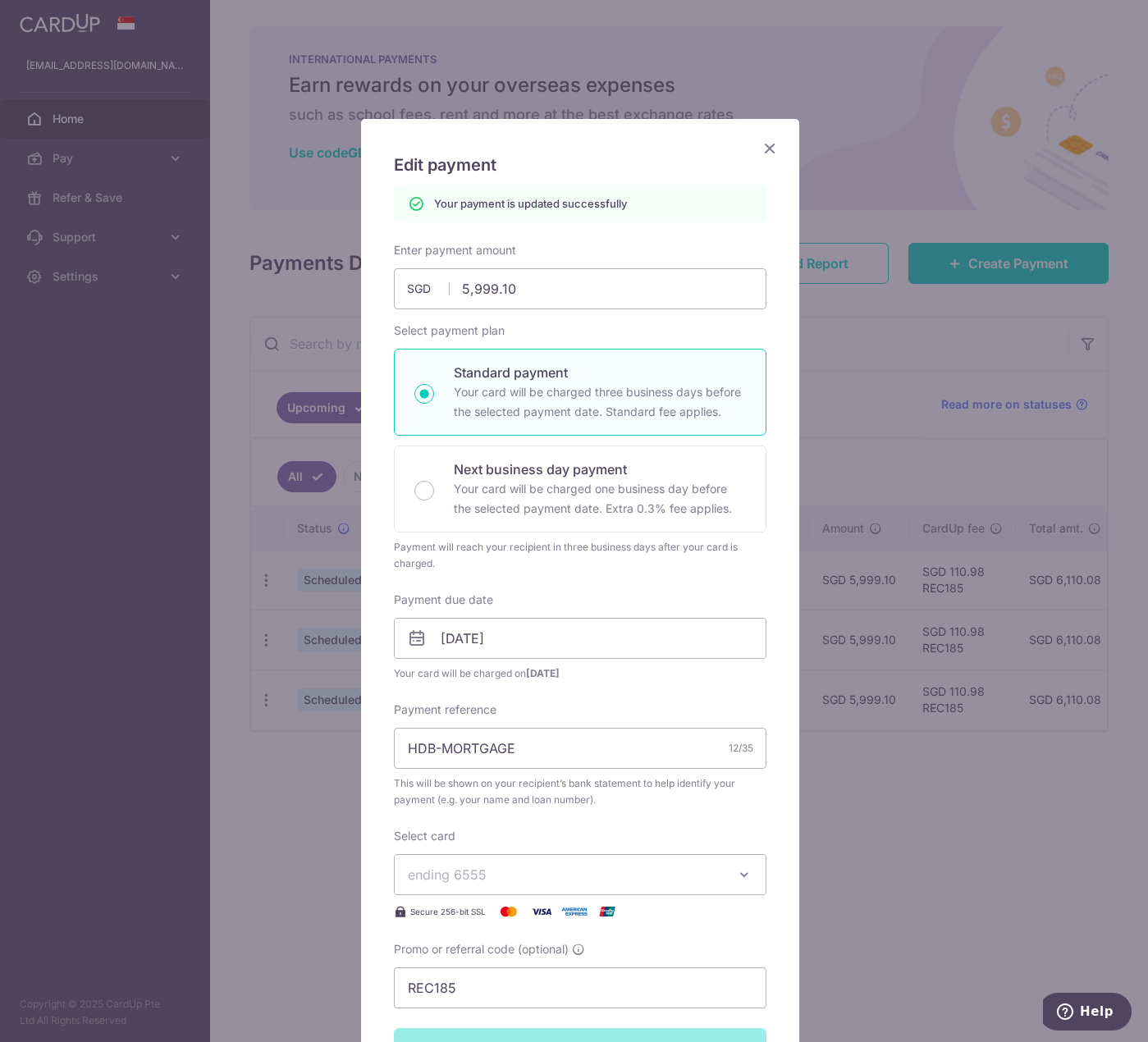
click at [767, 156] on icon "Close" at bounding box center [769, 147] width 20 height 21
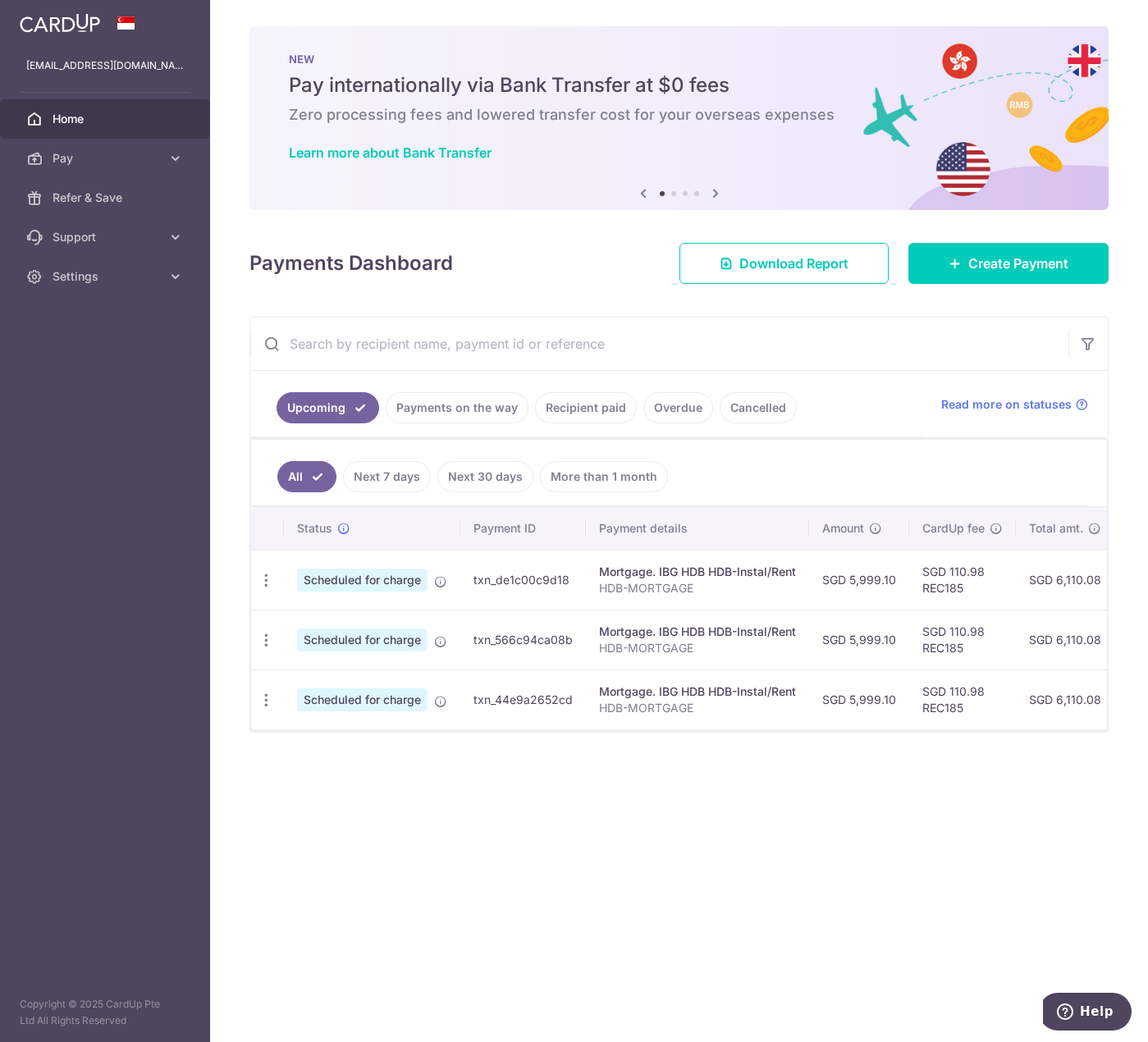
click at [724, 790] on div "× Pause Schedule Pause all future payments in this series Pause just this one p…" at bounding box center [678, 521] width 937 height 1042
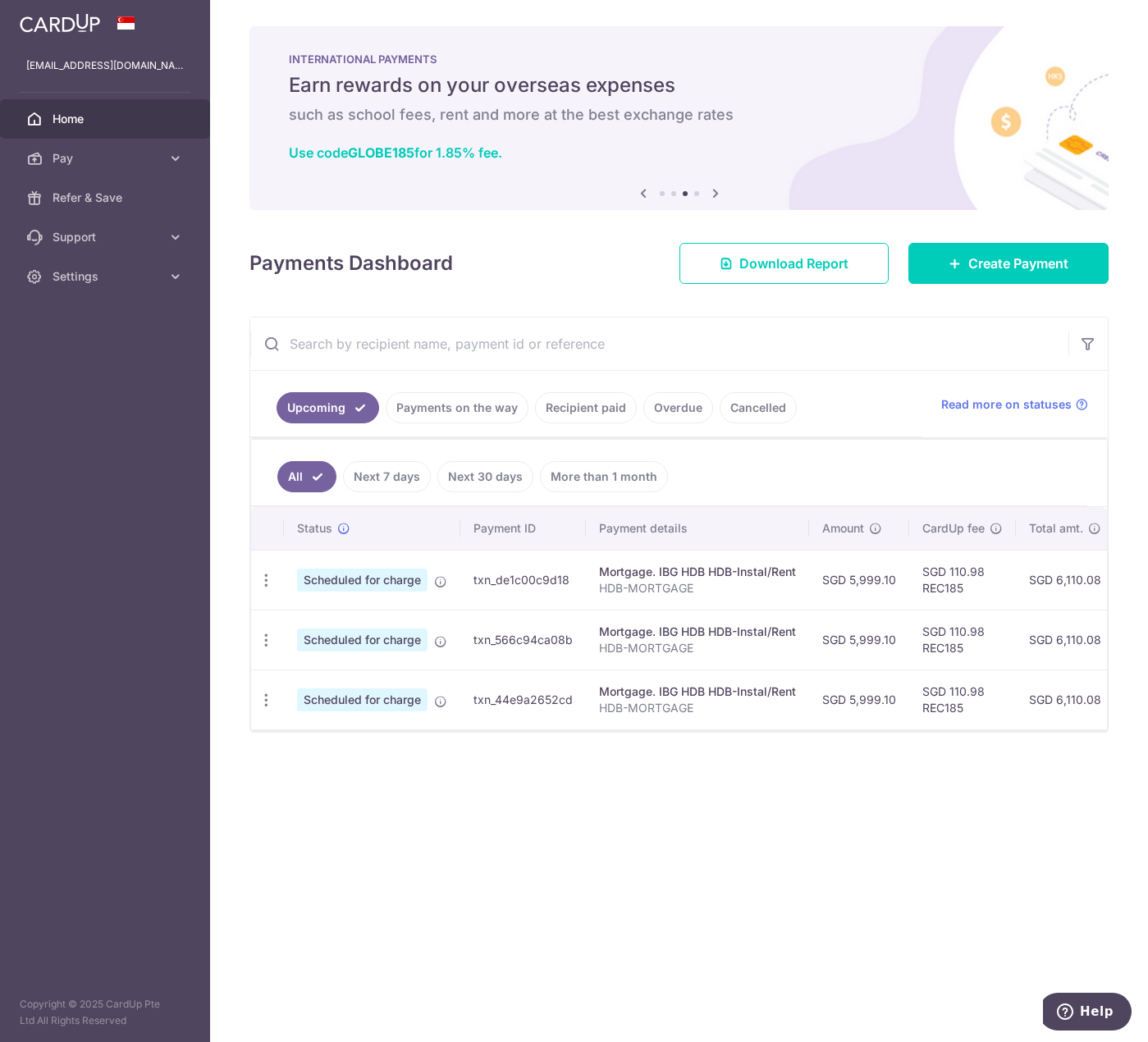
click at [55, 122] on span "Home" at bounding box center [106, 119] width 108 height 16
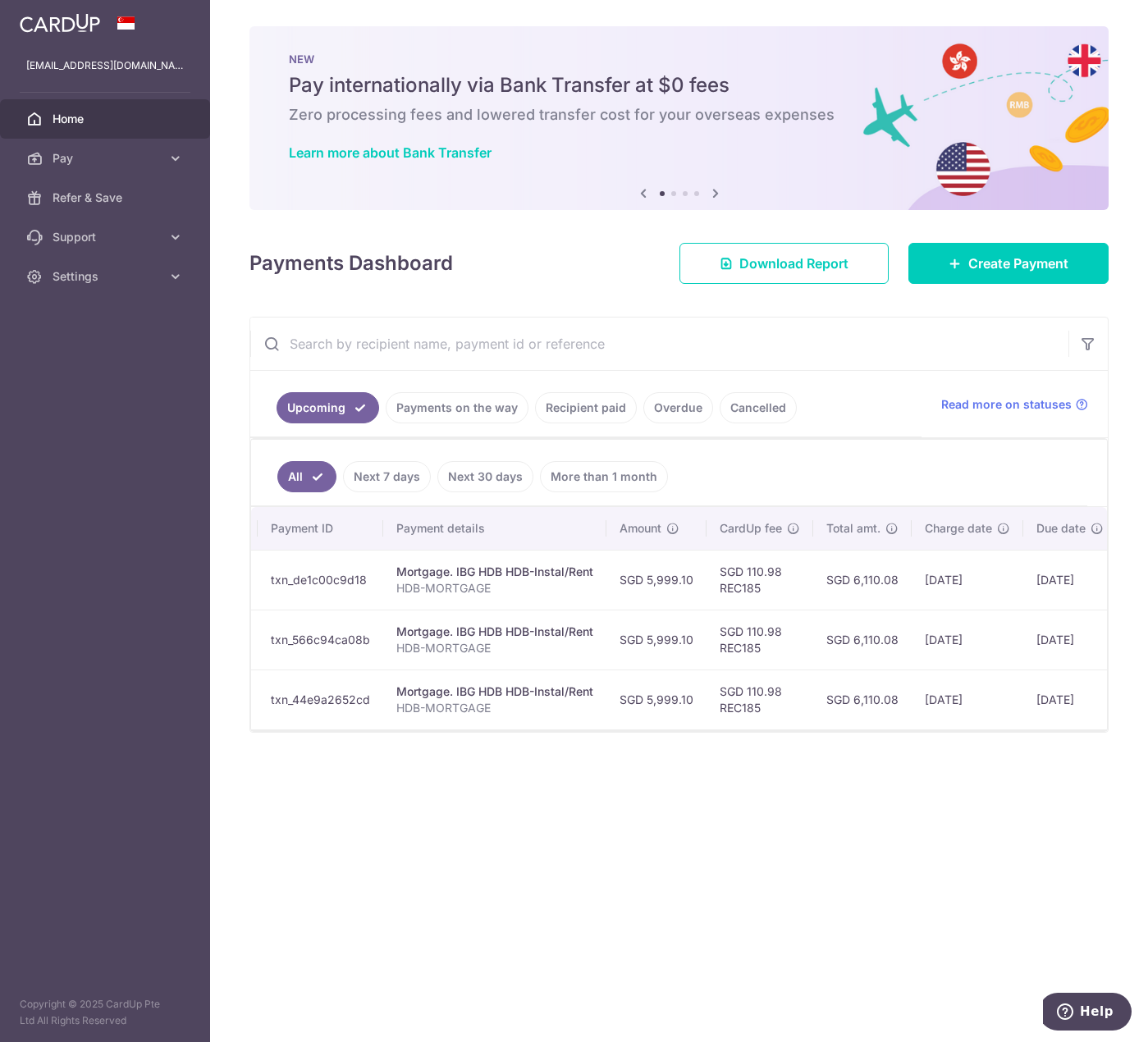
scroll to position [0, 331]
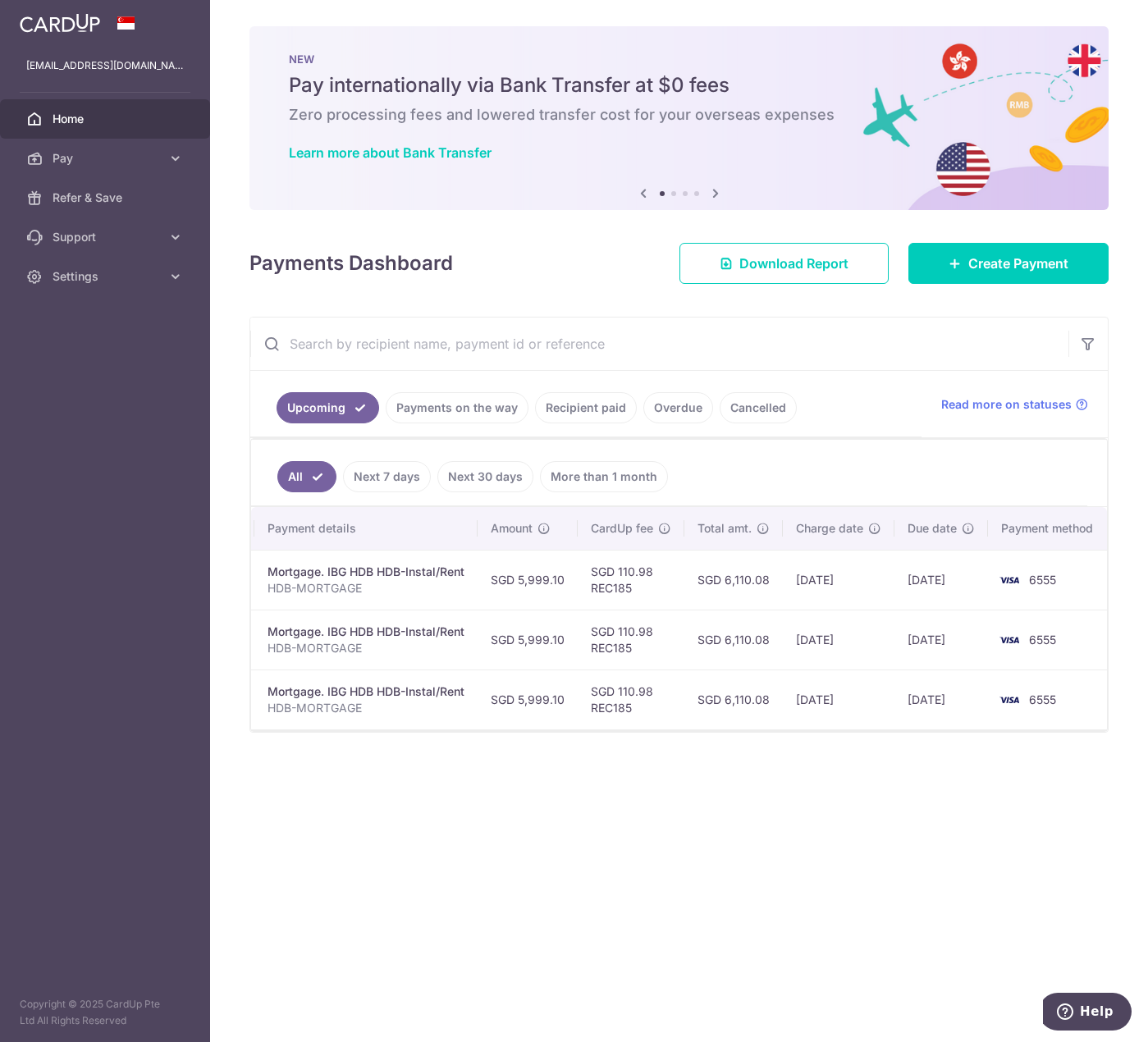
click at [650, 866] on div "× Pause Schedule Pause all future payments in this series Pause just this one p…" at bounding box center [678, 521] width 937 height 1042
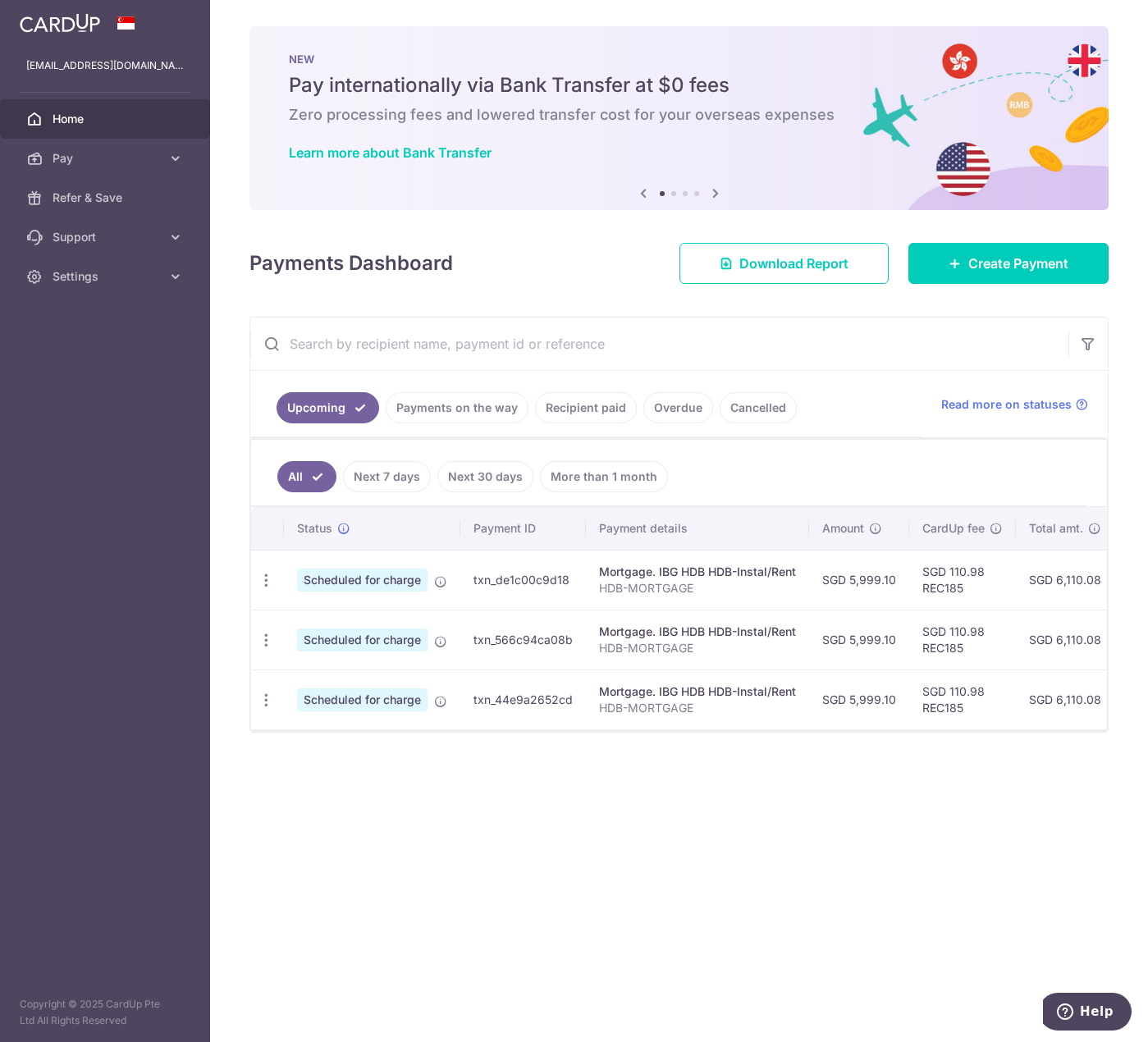
click at [99, 117] on span "Home" at bounding box center [106, 119] width 108 height 16
